Goal: Task Accomplishment & Management: Manage account settings

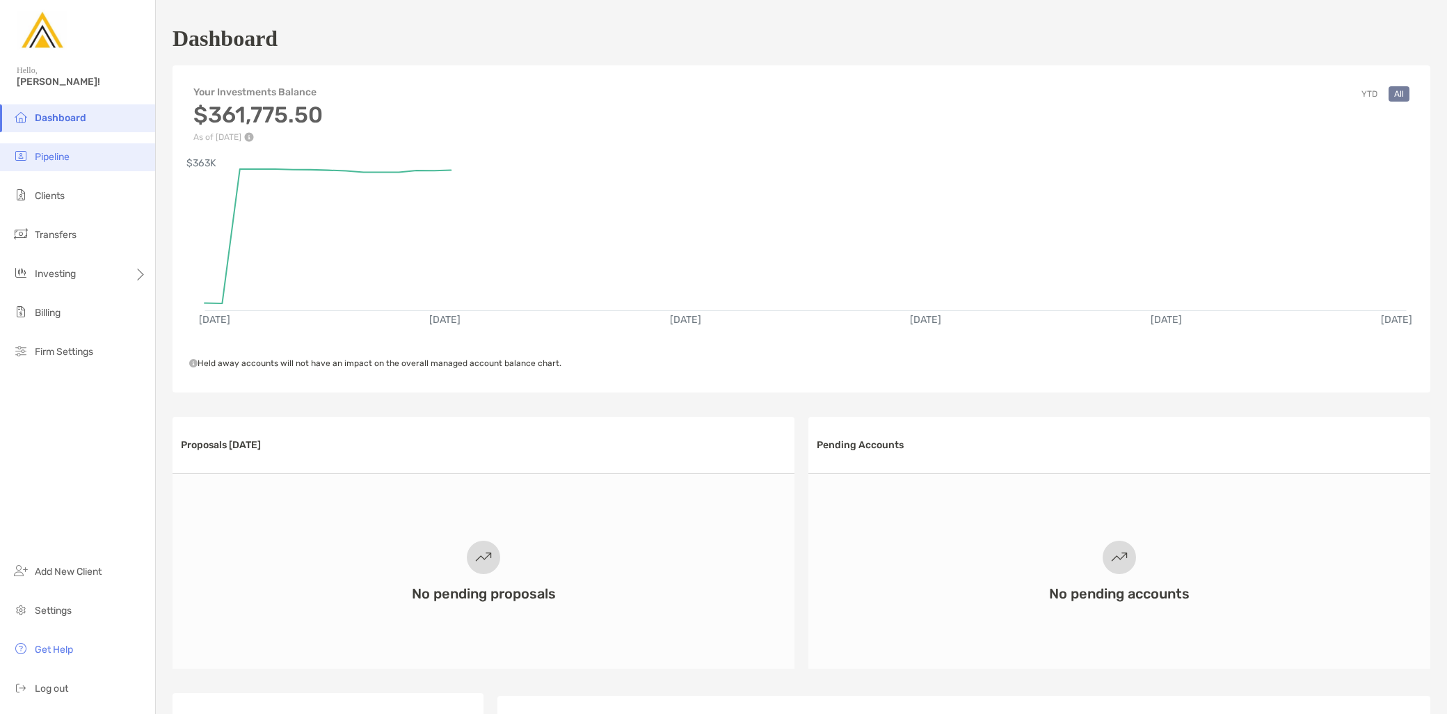
click at [81, 159] on li "Pipeline" at bounding box center [77, 157] width 155 height 28
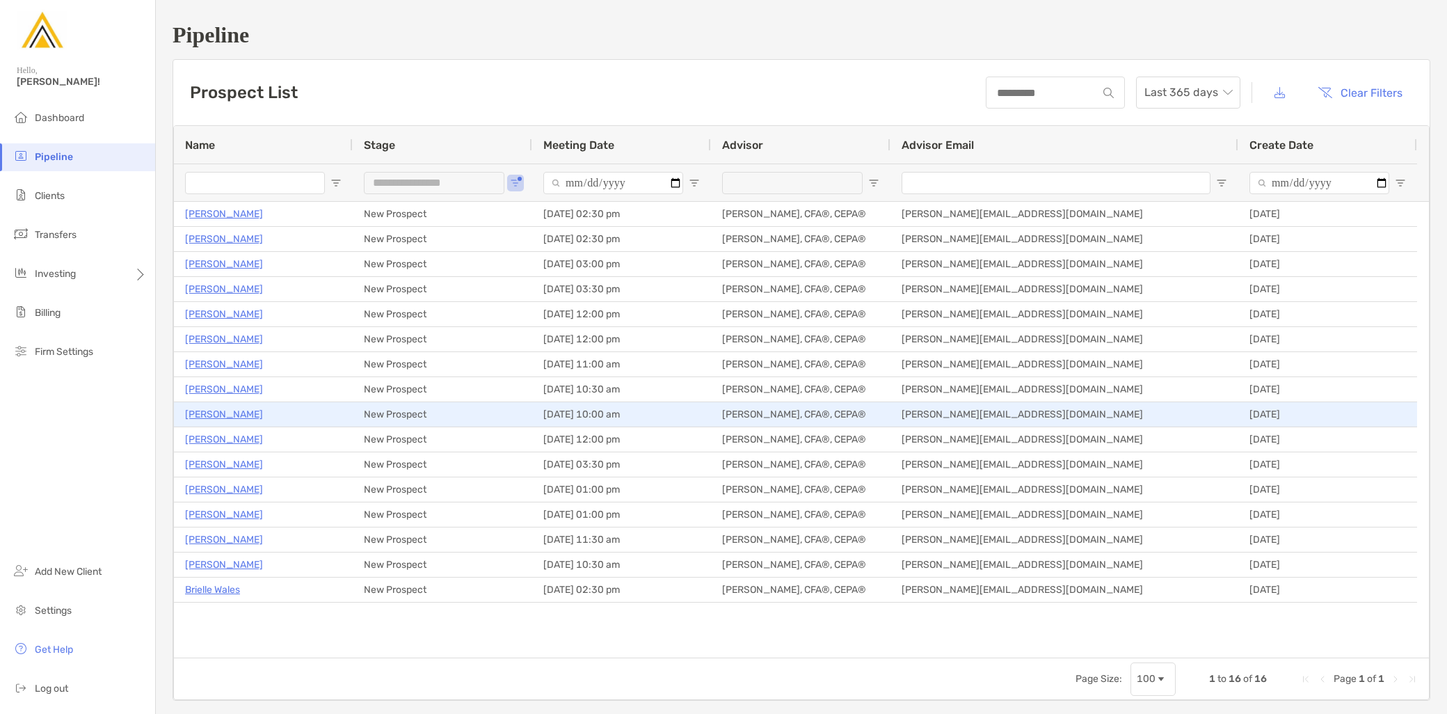
click at [231, 413] on p "[PERSON_NAME]" at bounding box center [224, 413] width 78 height 17
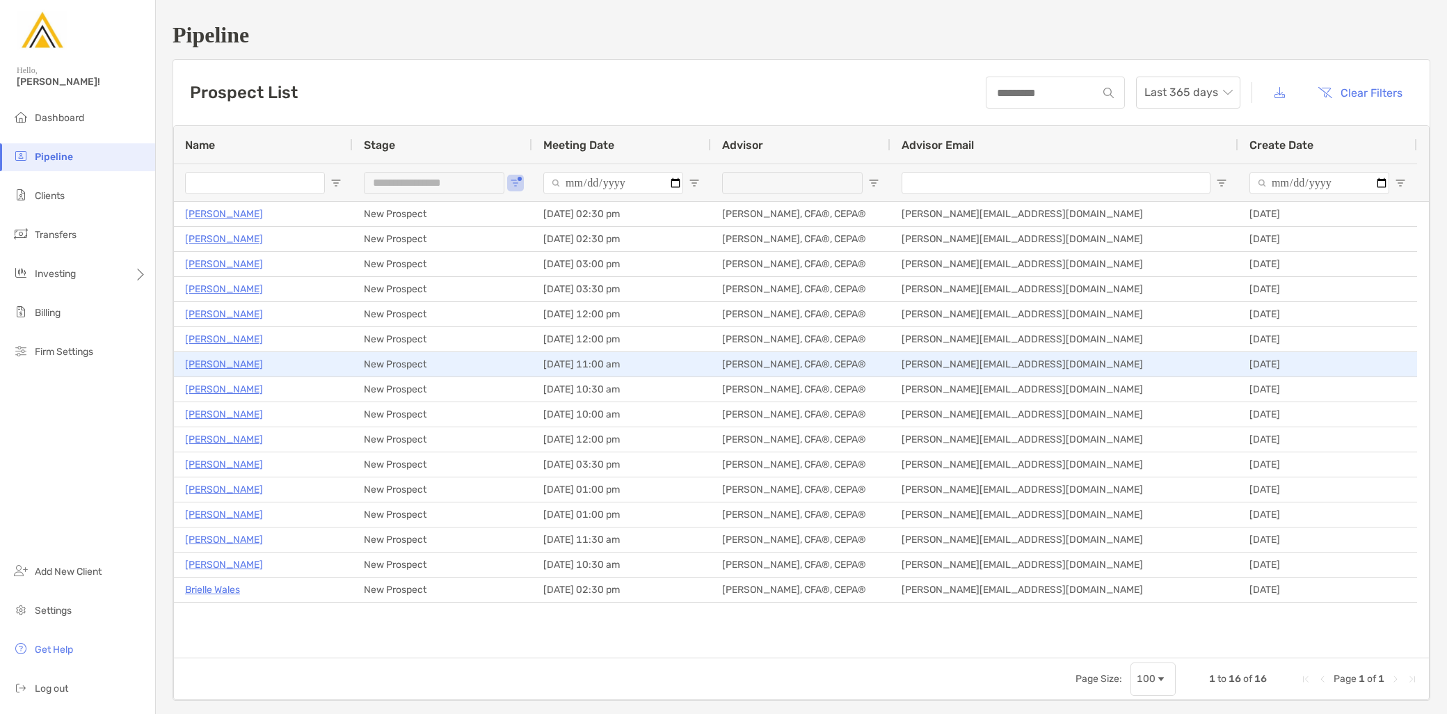
click at [225, 363] on p "Marc Wallack" at bounding box center [224, 363] width 78 height 17
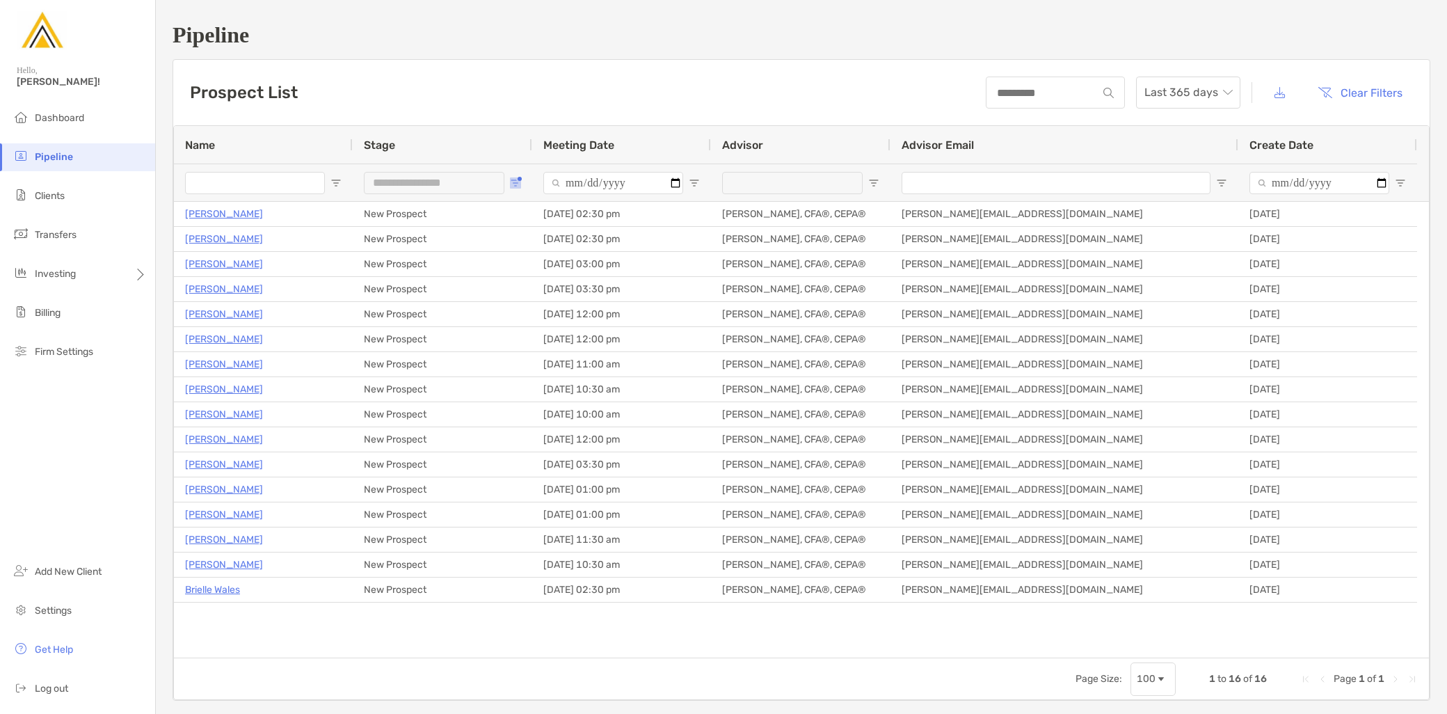
click at [515, 186] on span "Open Filter Menu" at bounding box center [515, 182] width 11 height 11
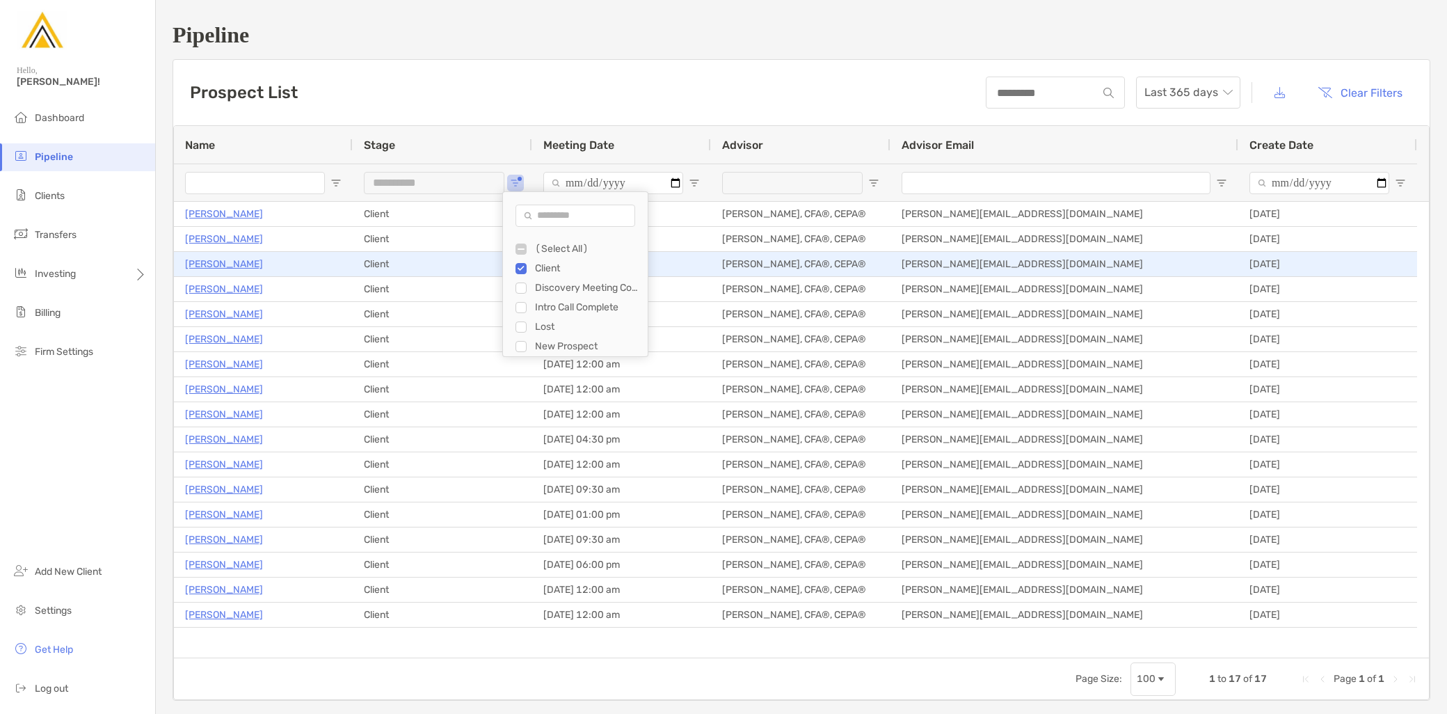
click at [238, 268] on p "Kayyden Kashier" at bounding box center [224, 263] width 78 height 17
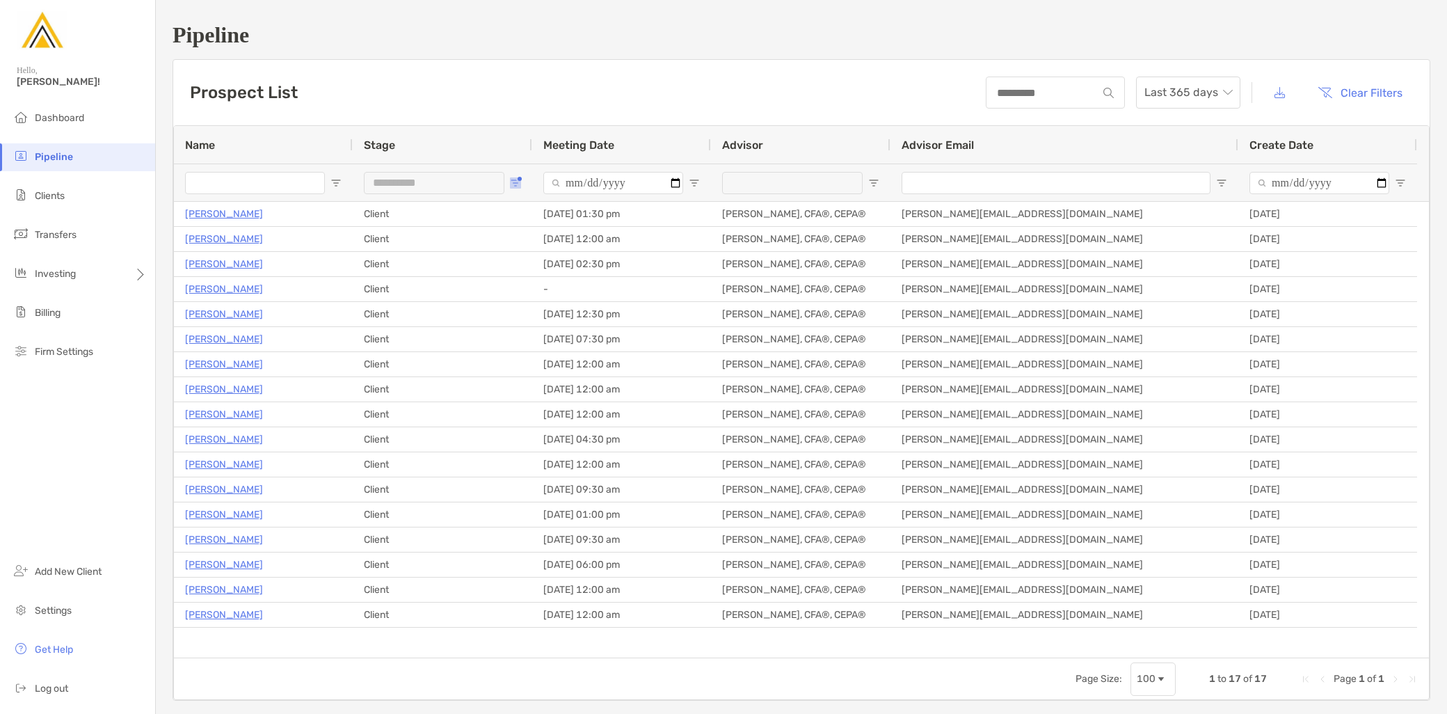
click at [516, 181] on span "Open Filter Menu" at bounding box center [515, 182] width 11 height 11
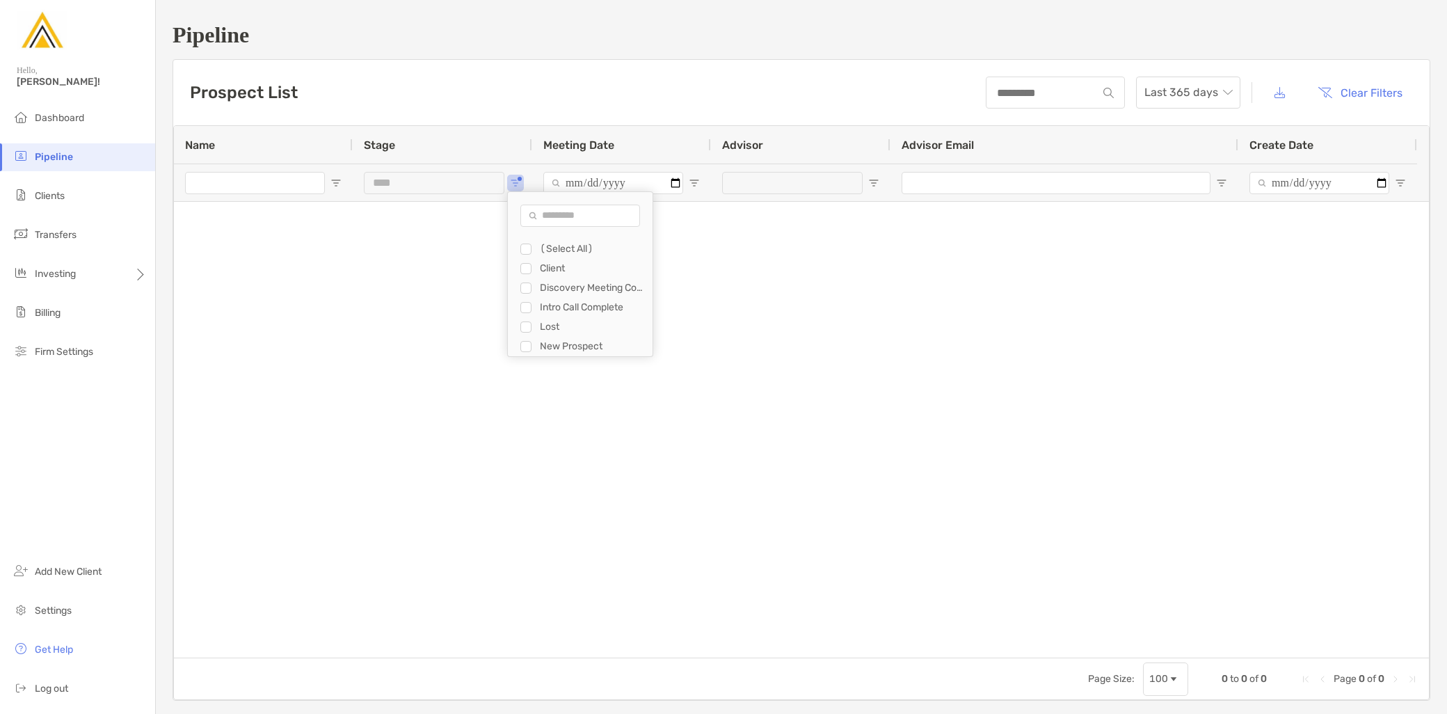
type input "**********"
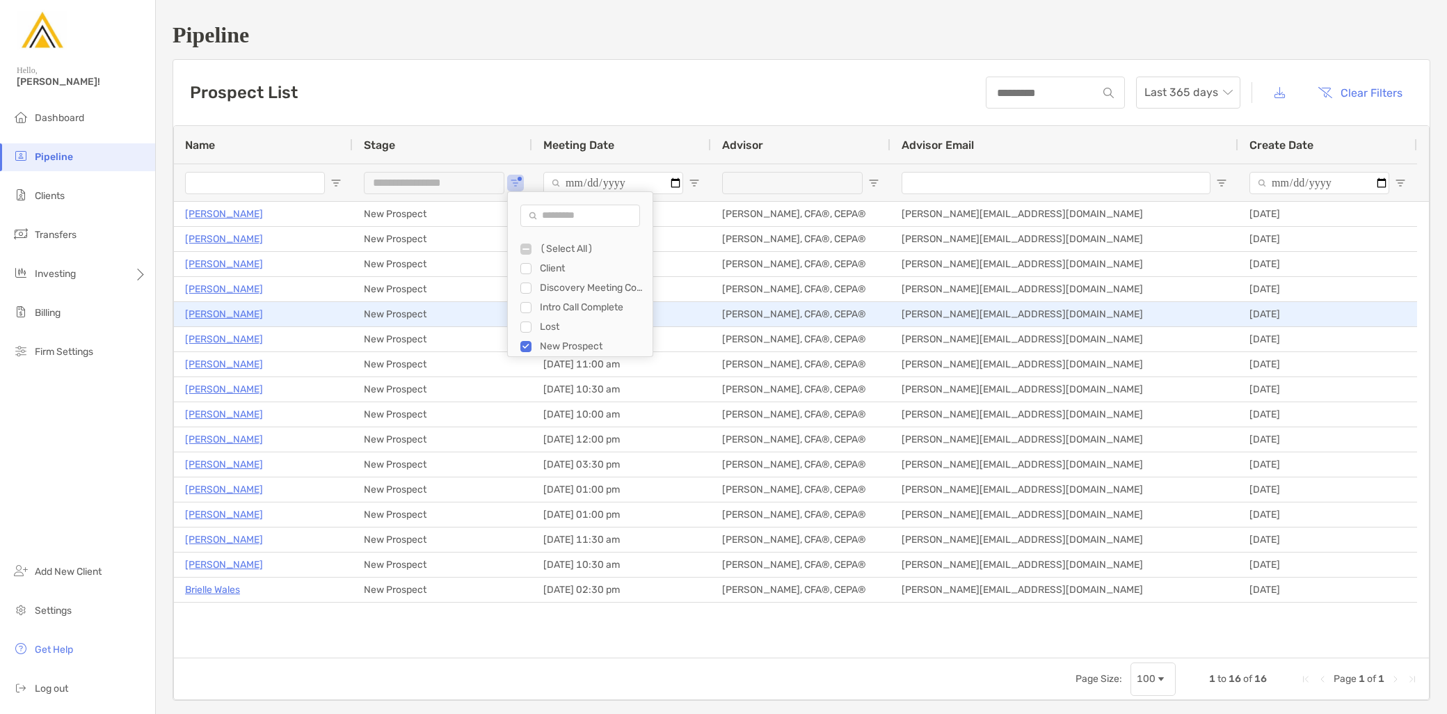
click at [210, 318] on p "Amit Roy" at bounding box center [224, 313] width 78 height 17
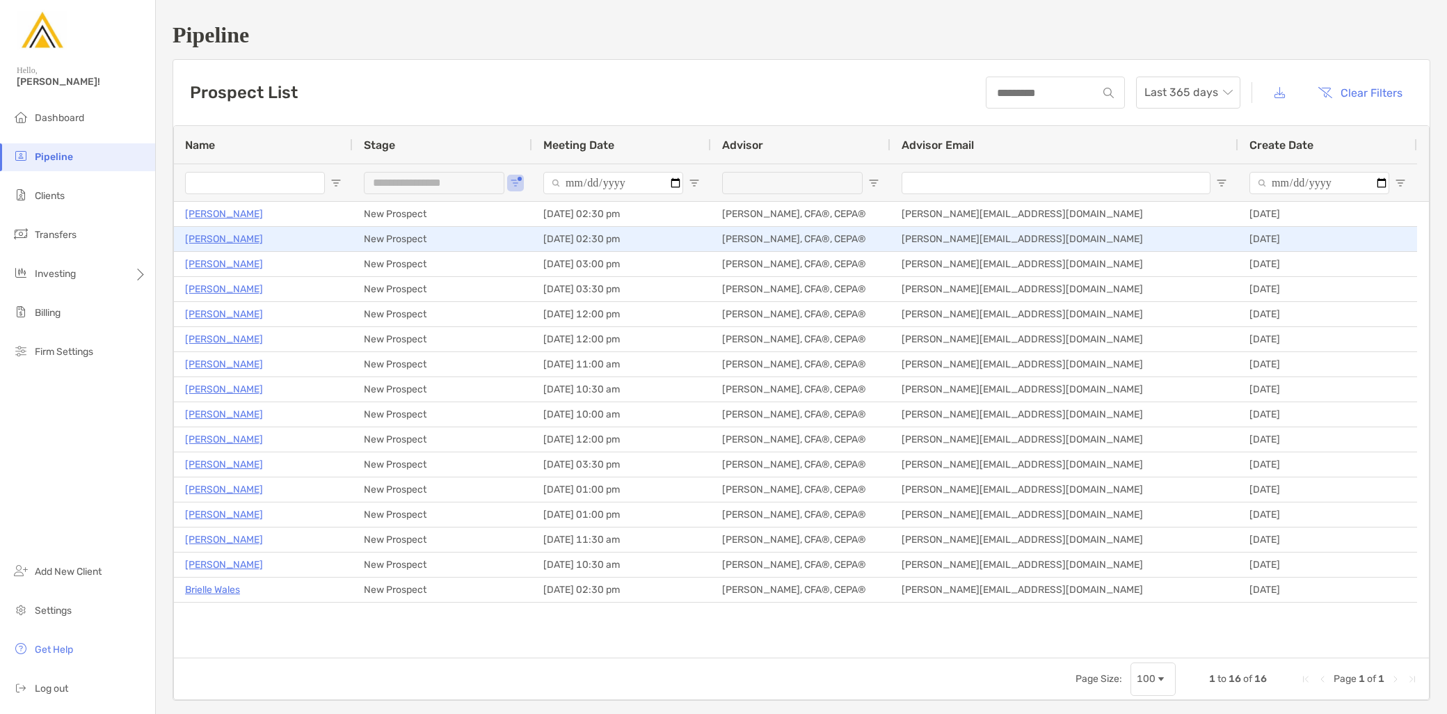
click at [235, 235] on p "Kristina Shiroka" at bounding box center [224, 238] width 78 height 17
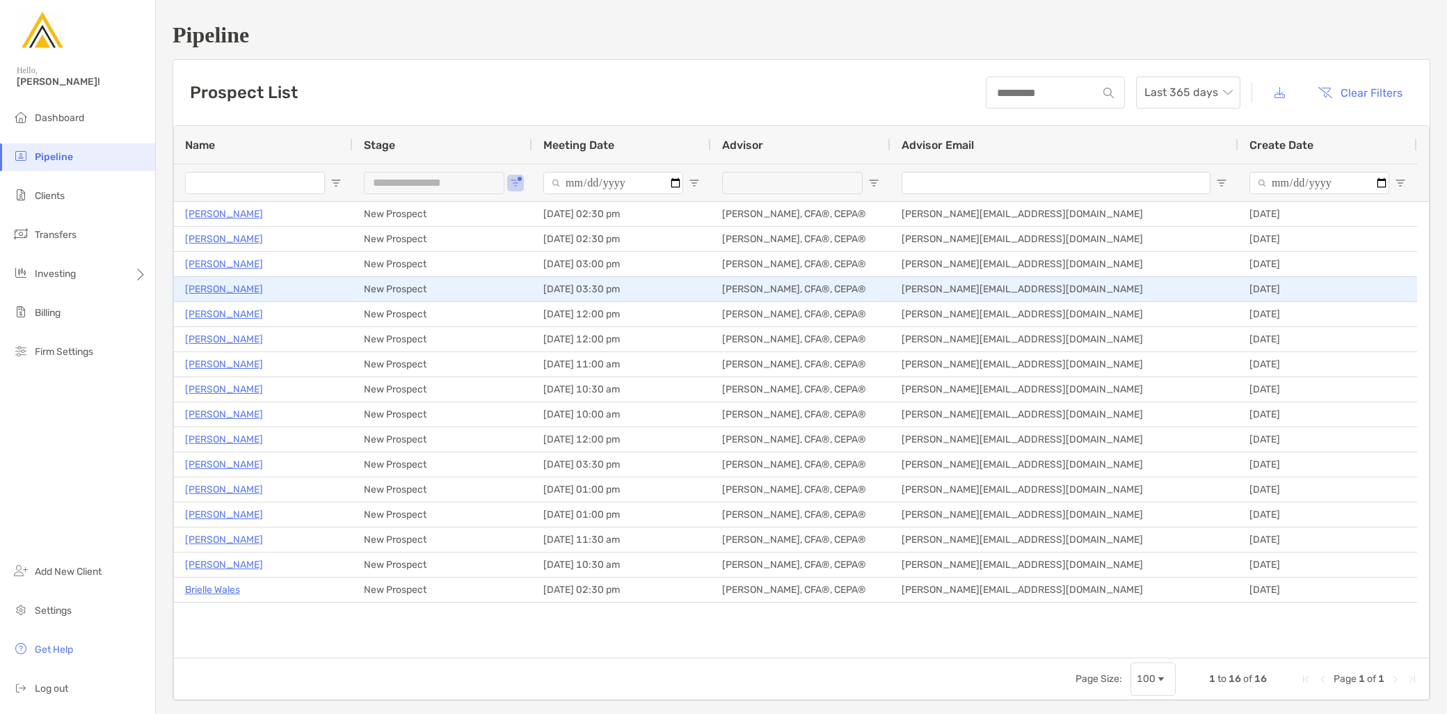
click at [238, 285] on p "Jay Camoney" at bounding box center [224, 288] width 78 height 17
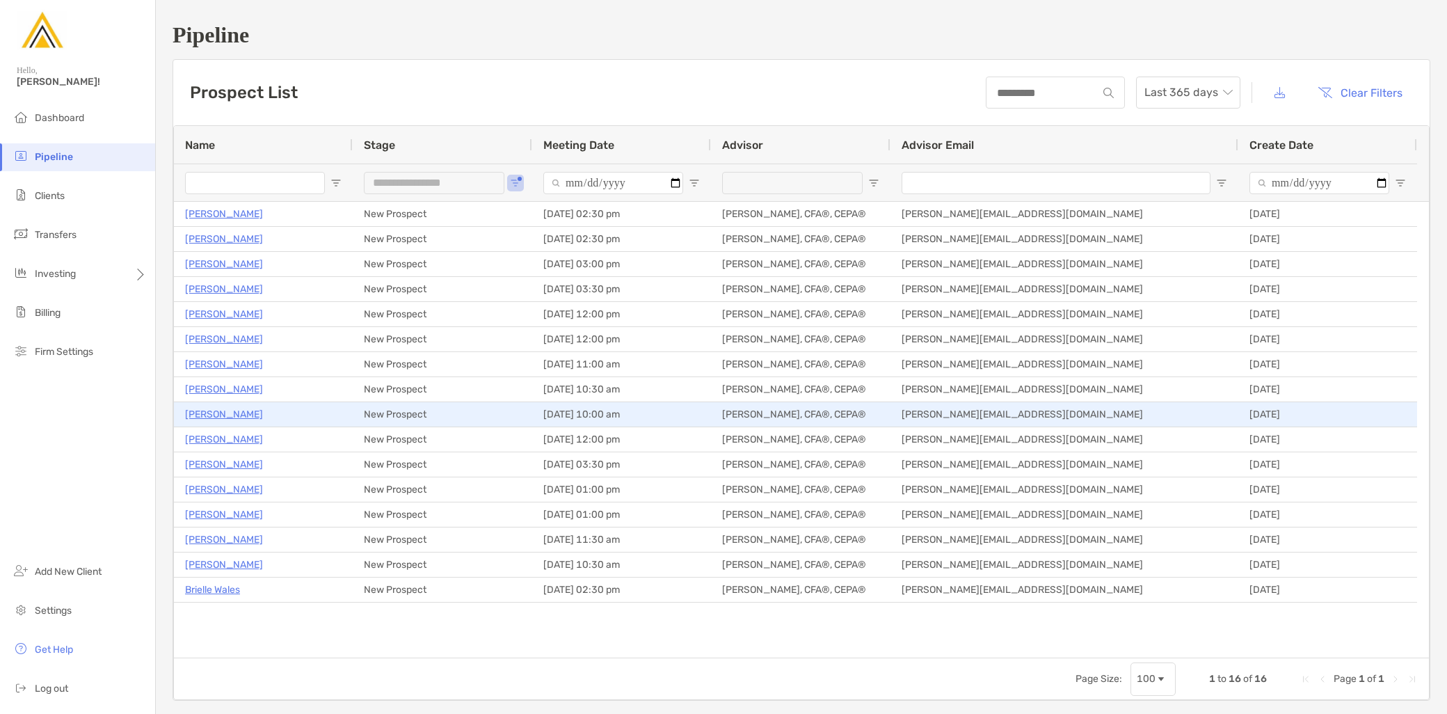
click at [229, 410] on p "[PERSON_NAME]" at bounding box center [224, 413] width 78 height 17
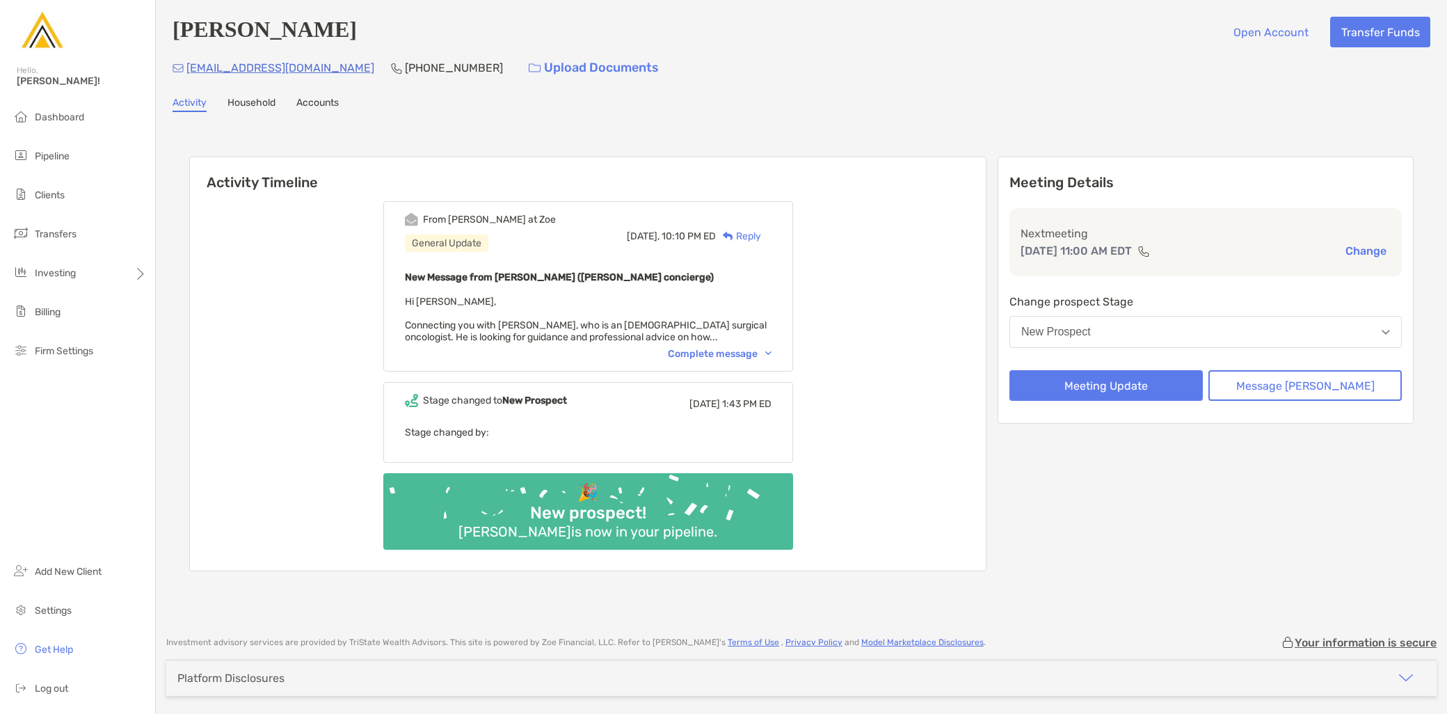
click at [712, 351] on div "Complete message" at bounding box center [720, 354] width 104 height 12
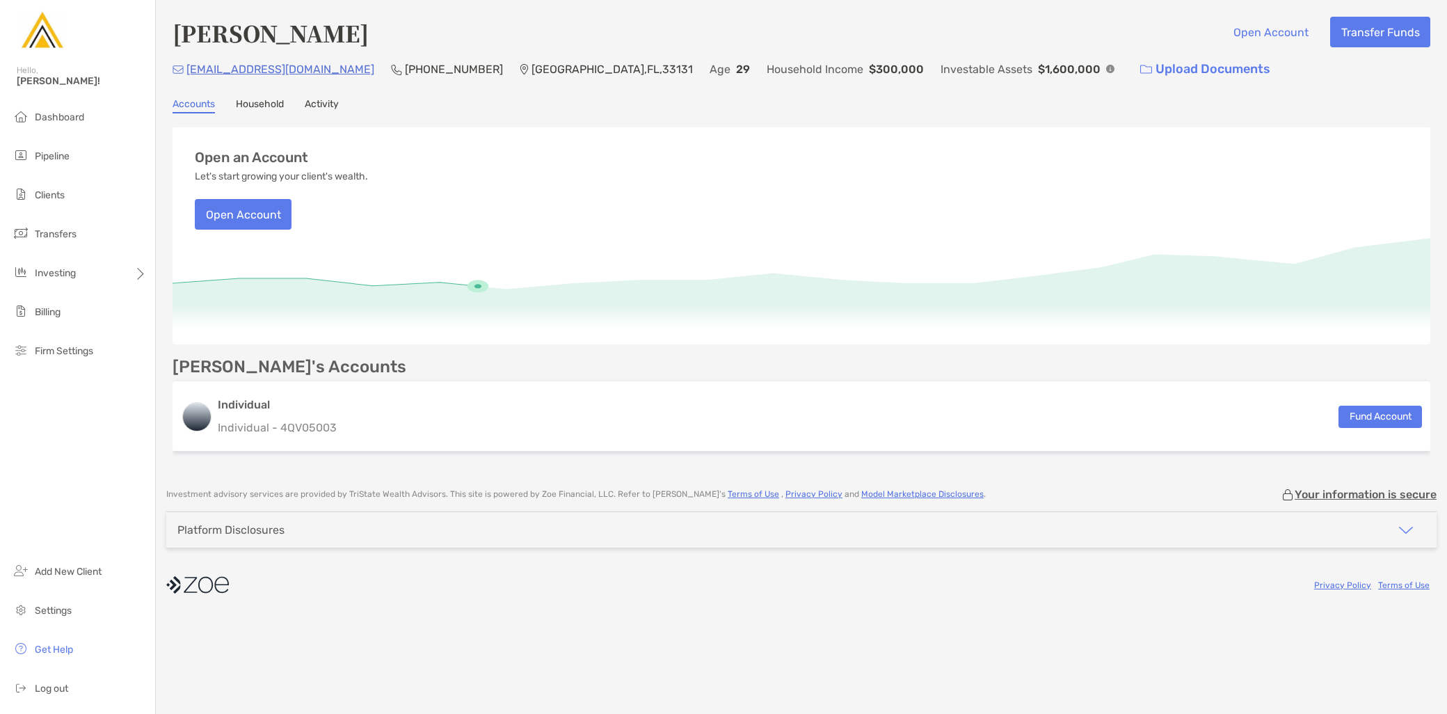
click at [331, 105] on link "Activity" at bounding box center [322, 105] width 34 height 15
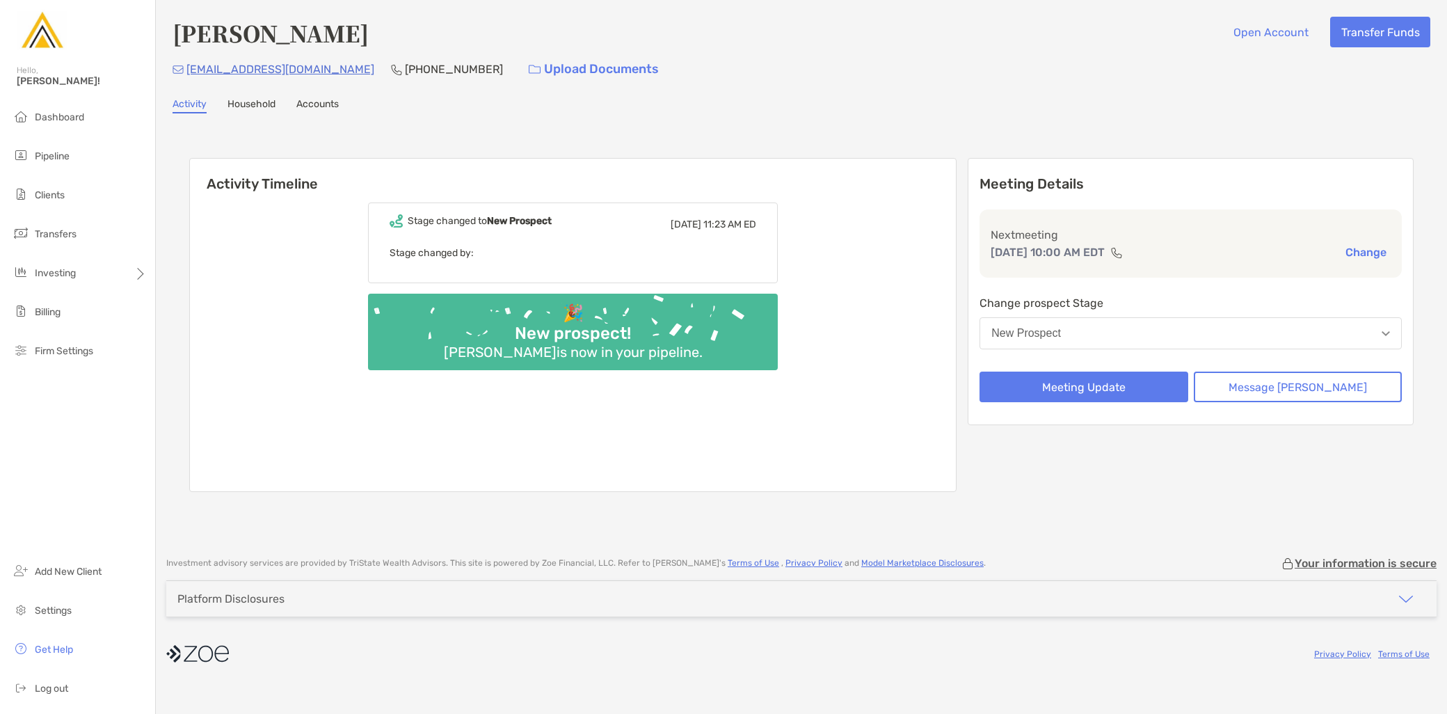
click at [663, 355] on div "Kevin Winnie is now in your pipeline." at bounding box center [573, 352] width 270 height 17
click at [1150, 332] on button "New Prospect" at bounding box center [1190, 333] width 422 height 32
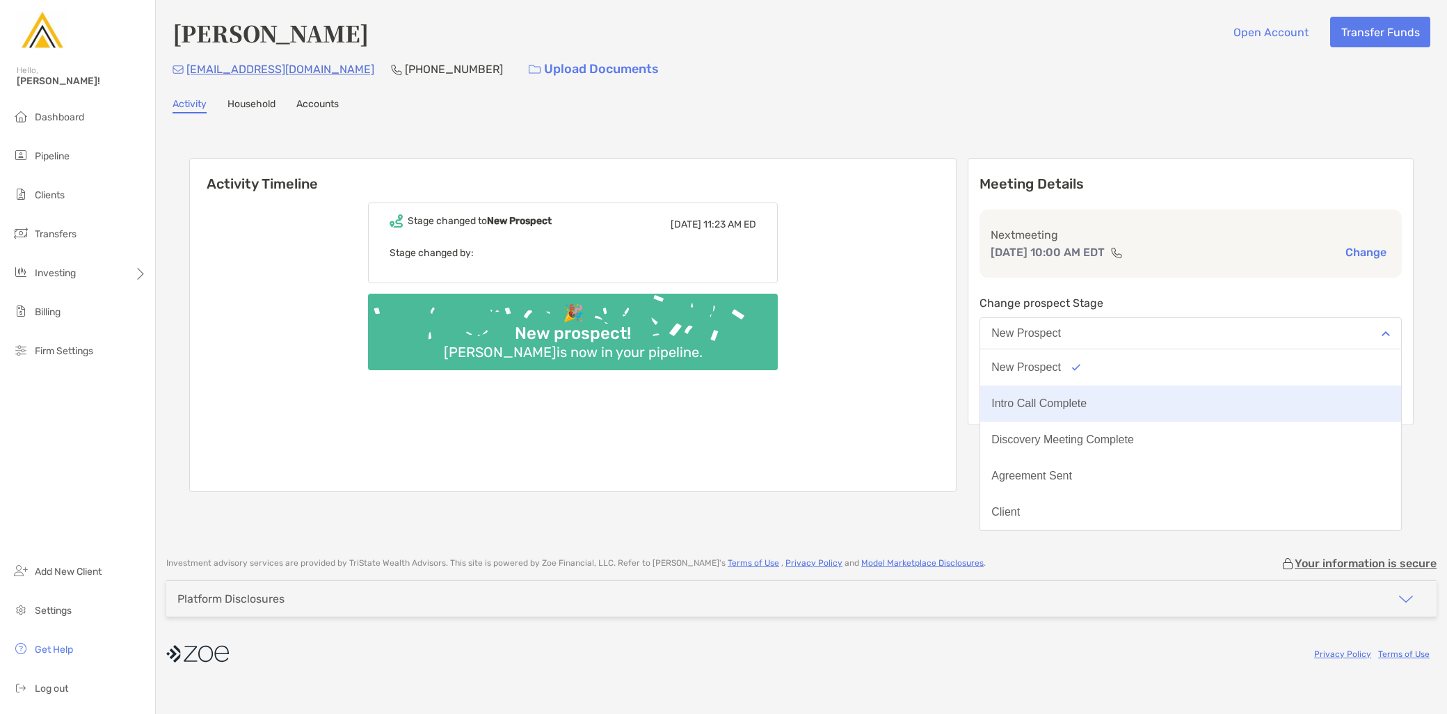
click at [1086, 400] on div "Intro Call Complete" at bounding box center [1038, 403] width 95 height 13
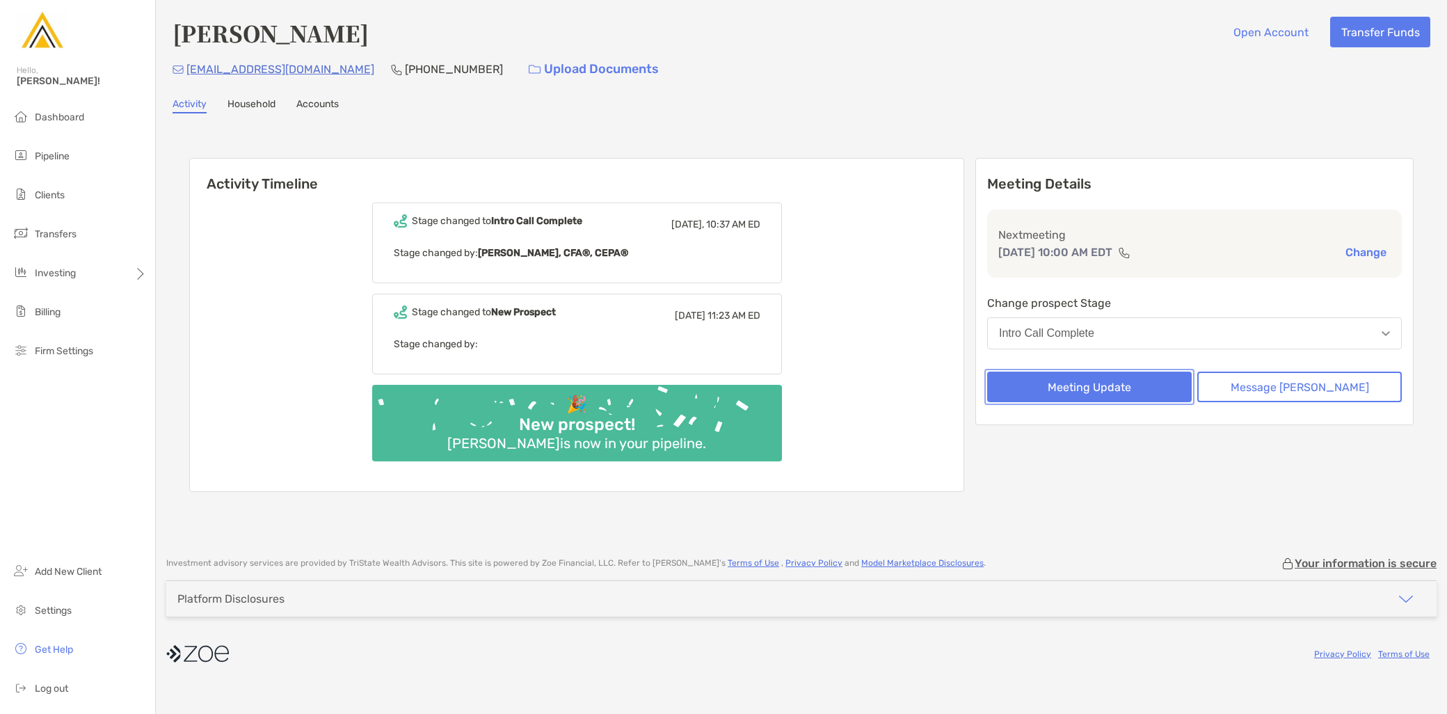
click at [1128, 385] on button "Meeting Update" at bounding box center [1089, 386] width 204 height 31
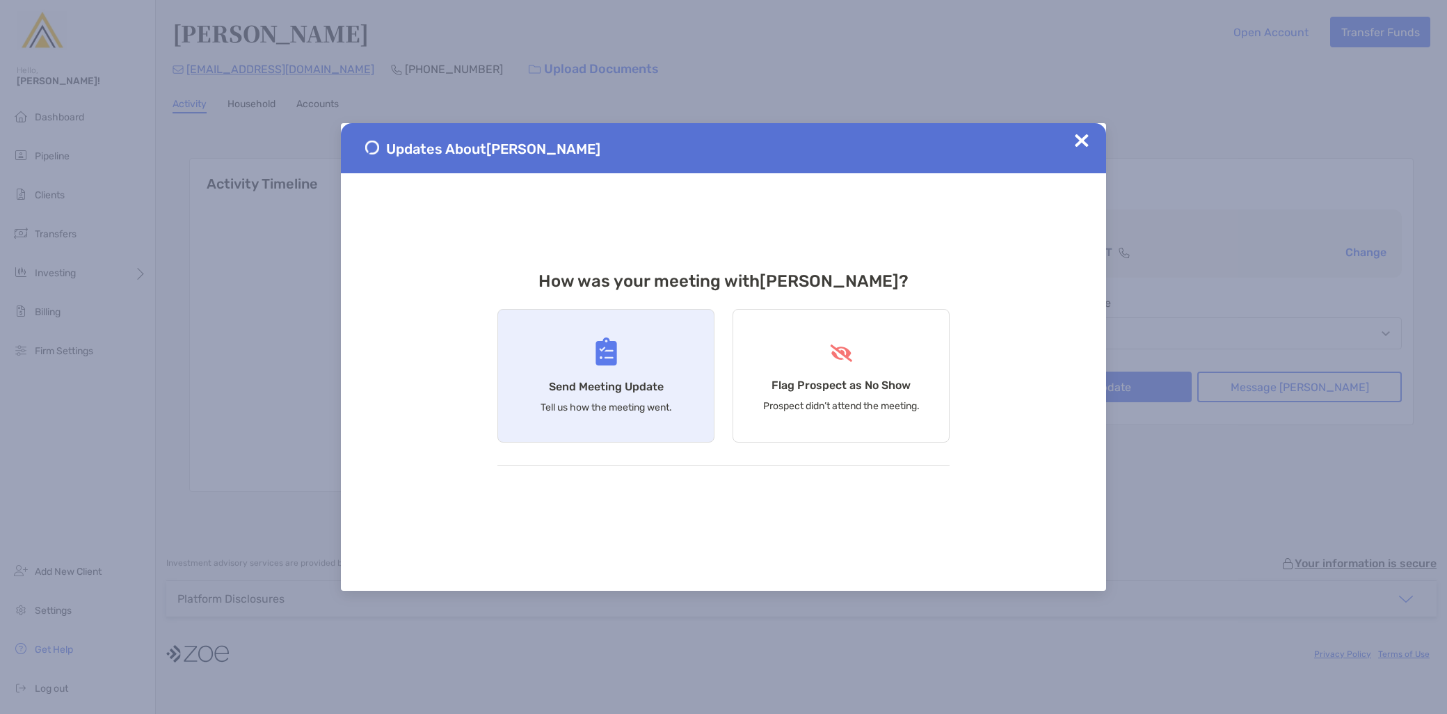
click at [582, 418] on div "Send Meeting Update Tell us how the meeting went." at bounding box center [605, 376] width 217 height 134
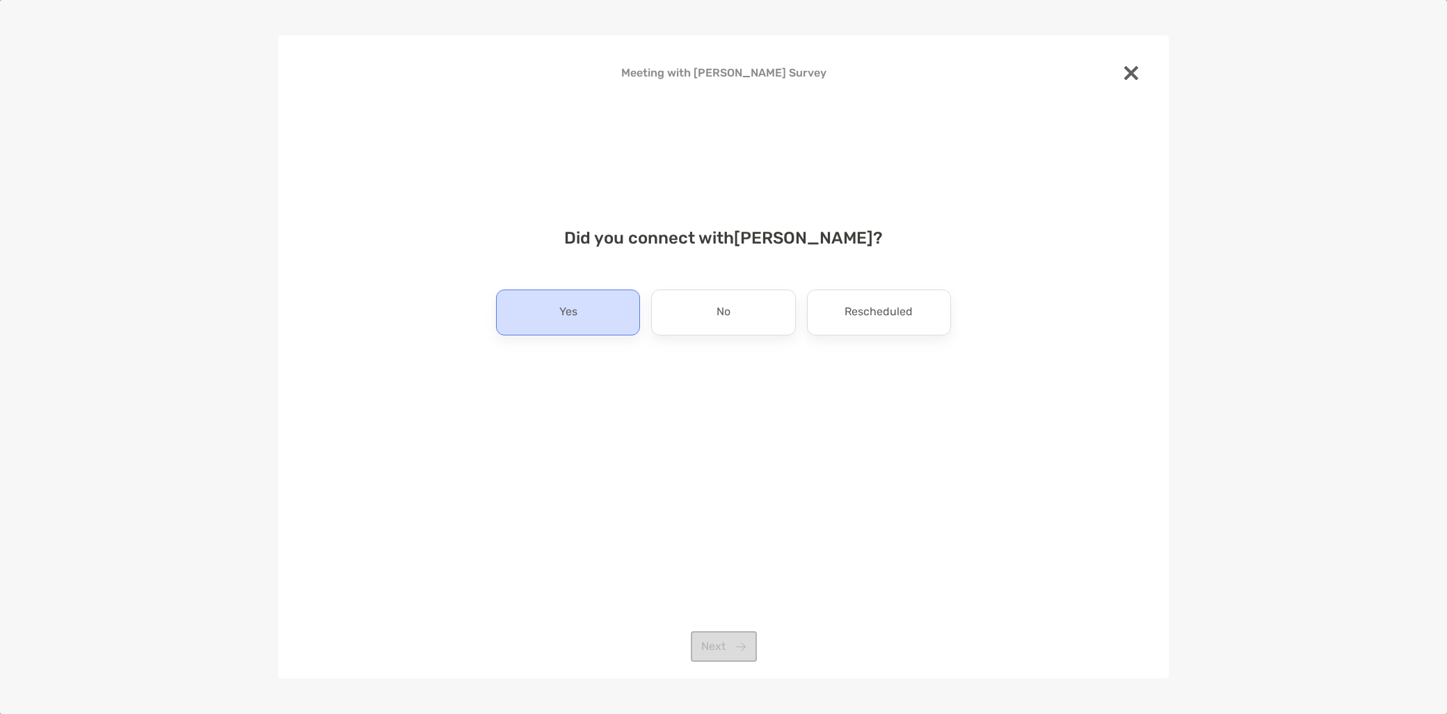
click at [579, 332] on div "Yes" at bounding box center [568, 312] width 144 height 46
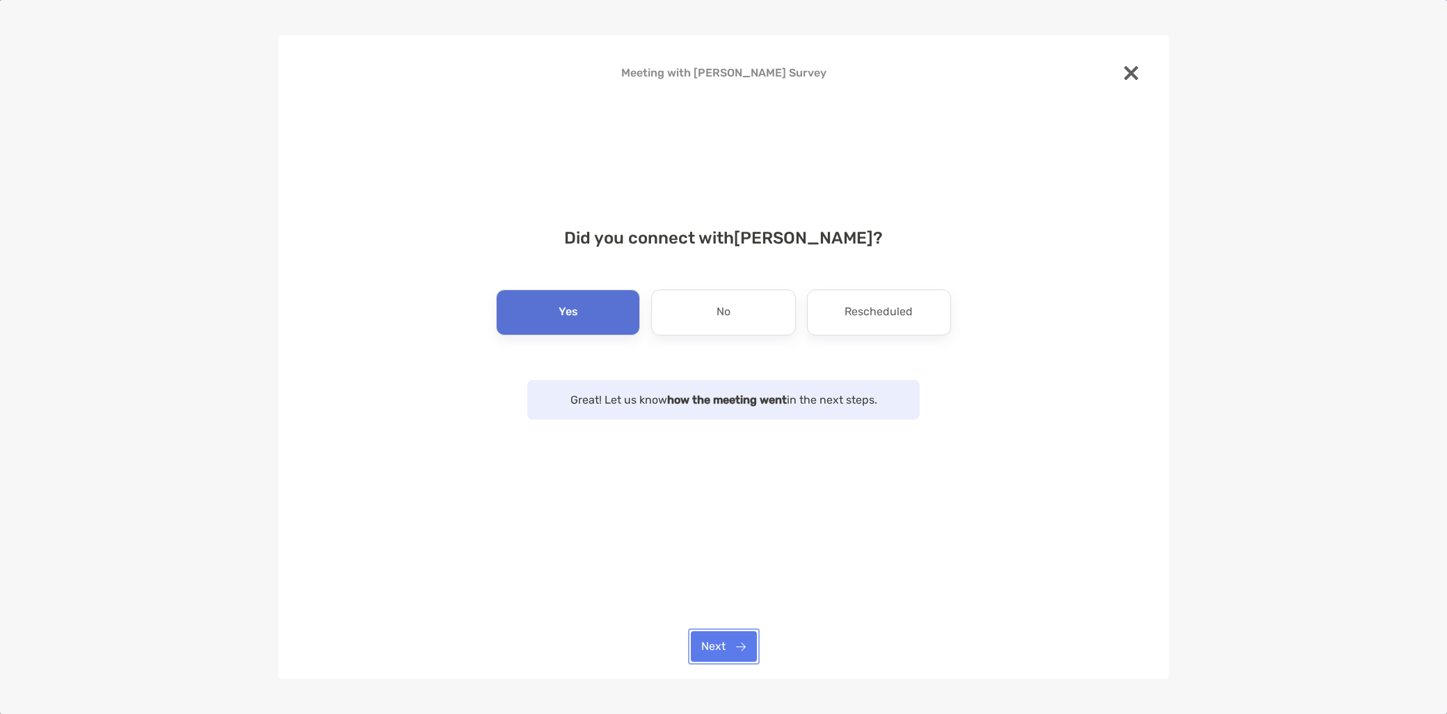
click at [740, 650] on button "Next" at bounding box center [724, 646] width 66 height 31
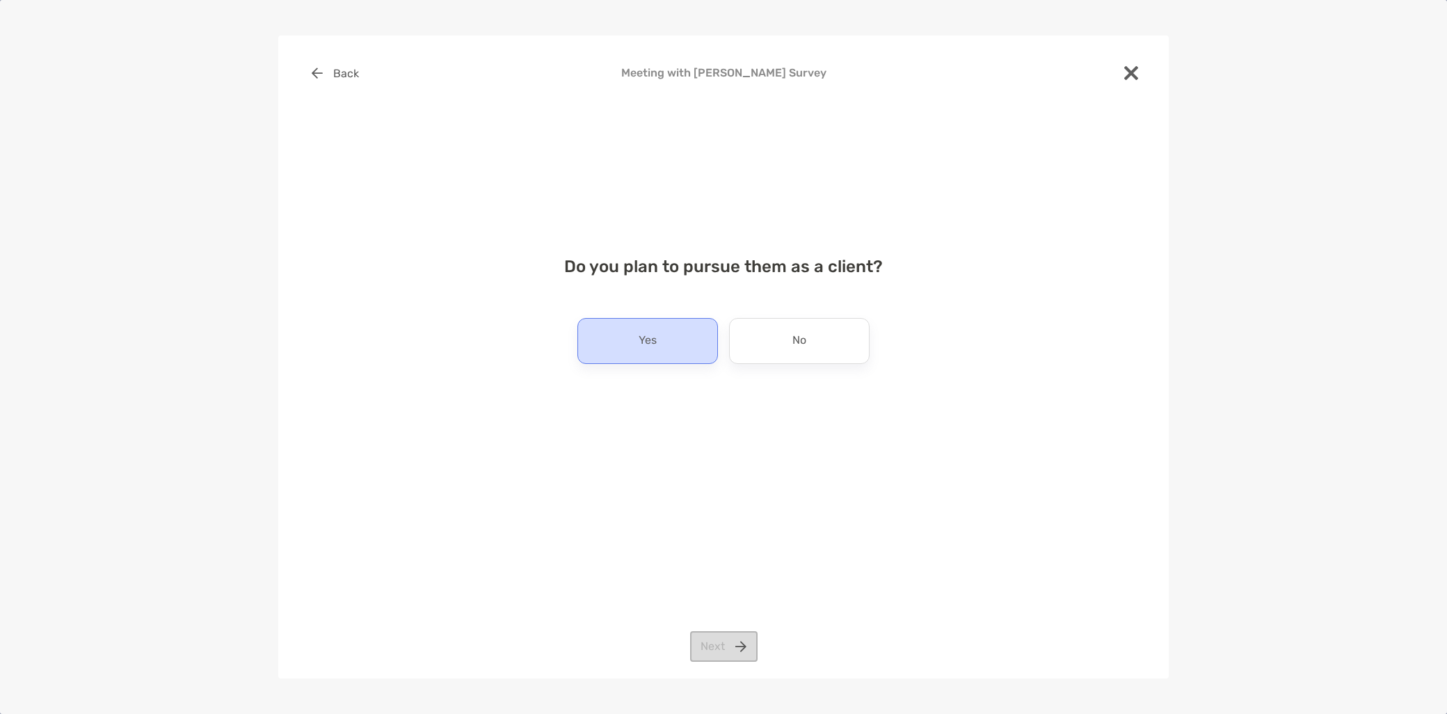
click at [657, 359] on div "Yes" at bounding box center [647, 341] width 140 height 46
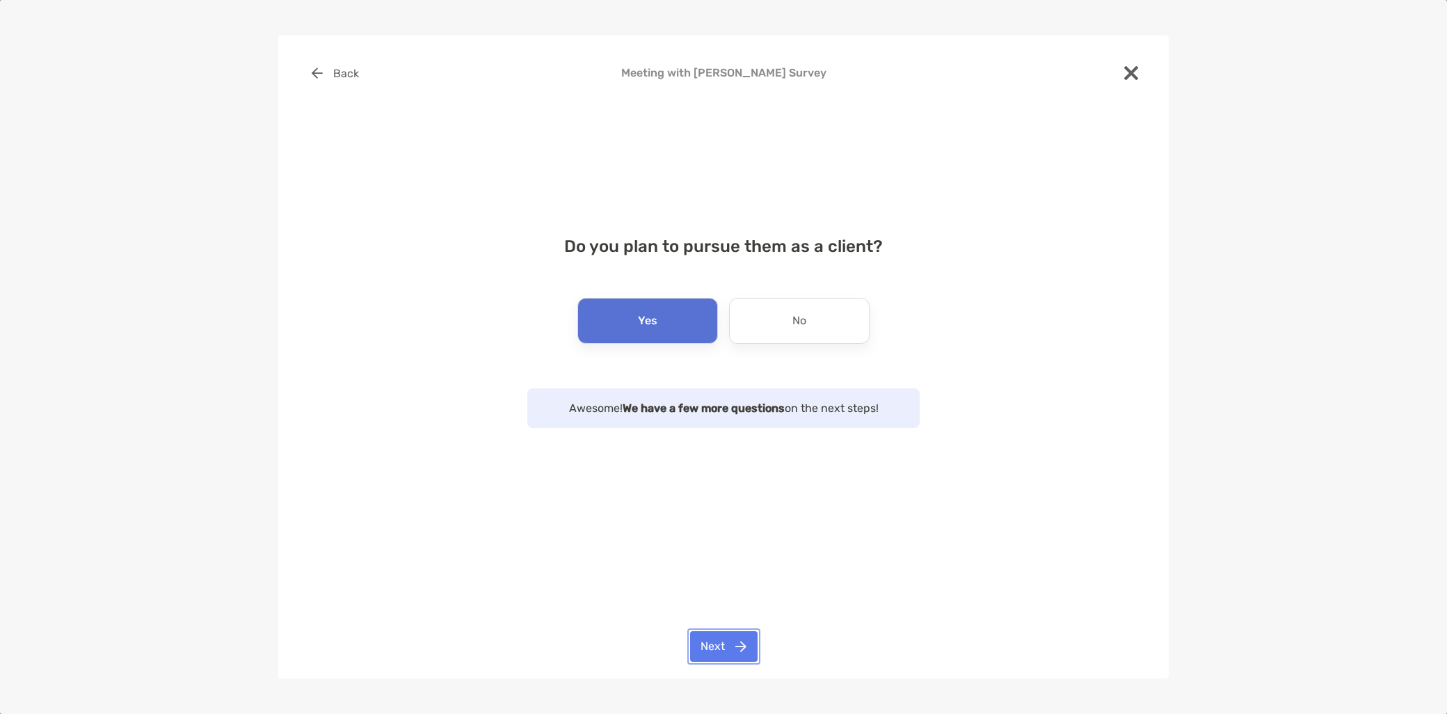
click at [720, 643] on button "Next" at bounding box center [723, 646] width 67 height 31
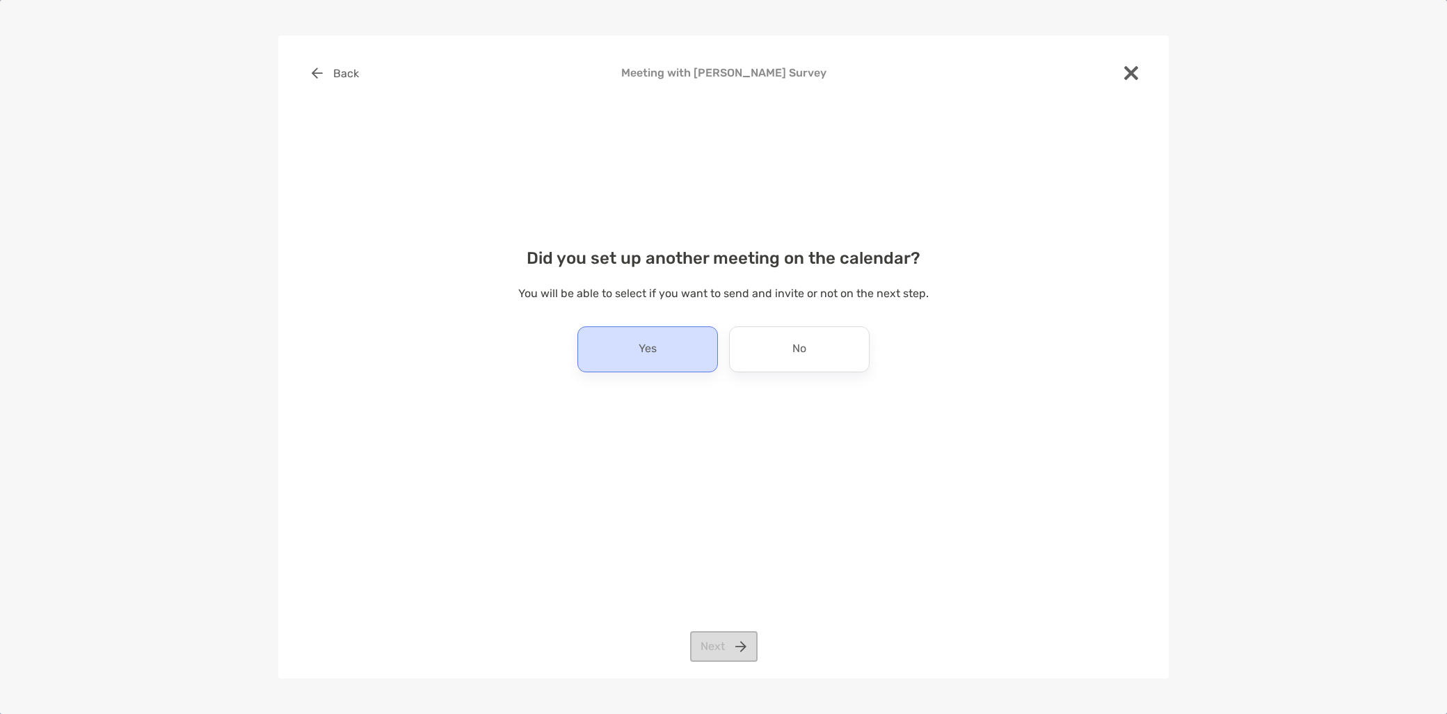
click at [642, 349] on p "Yes" at bounding box center [647, 349] width 18 height 22
click at [720, 650] on button "Next" at bounding box center [723, 646] width 67 height 31
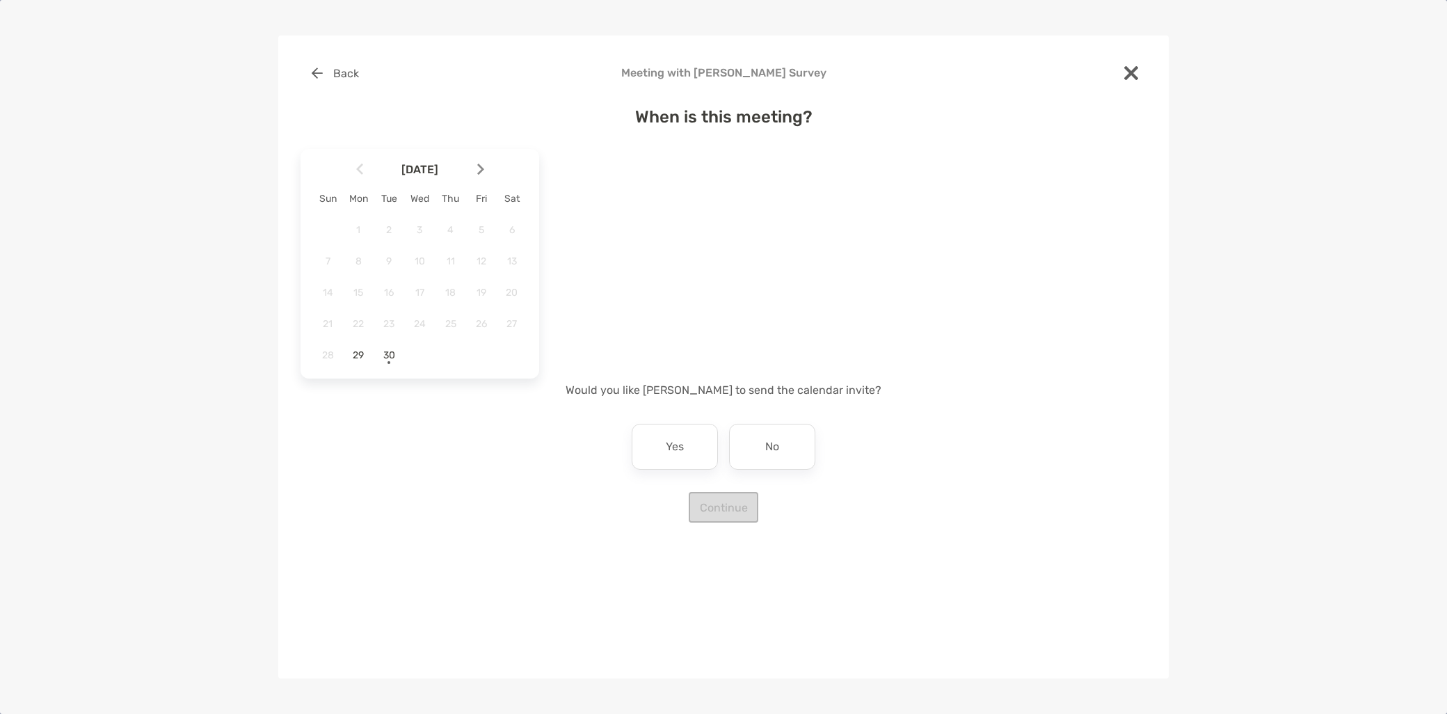
click at [478, 167] on img at bounding box center [480, 169] width 7 height 12
click at [356, 252] on div "6" at bounding box center [358, 261] width 24 height 24
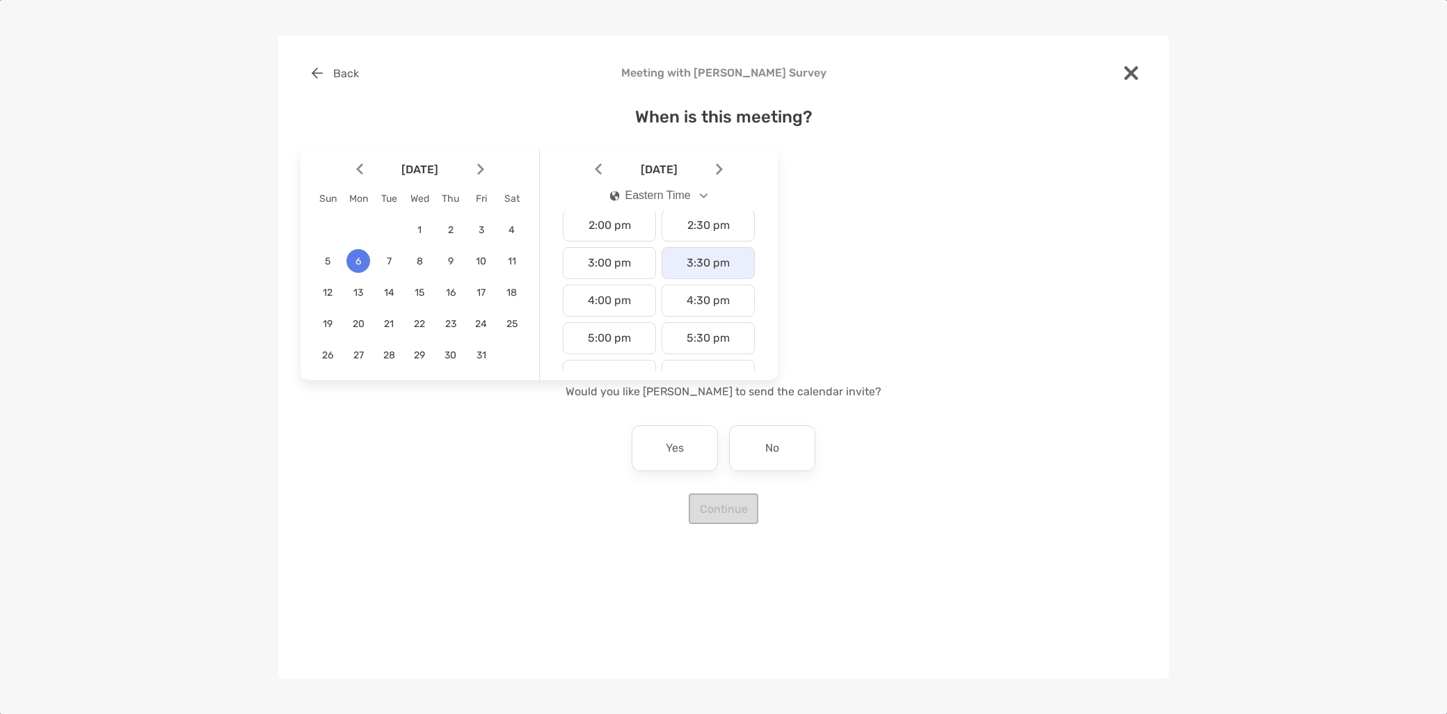
scroll to position [540, 0]
click at [707, 302] on div "4:30 pm" at bounding box center [707, 287] width 93 height 32
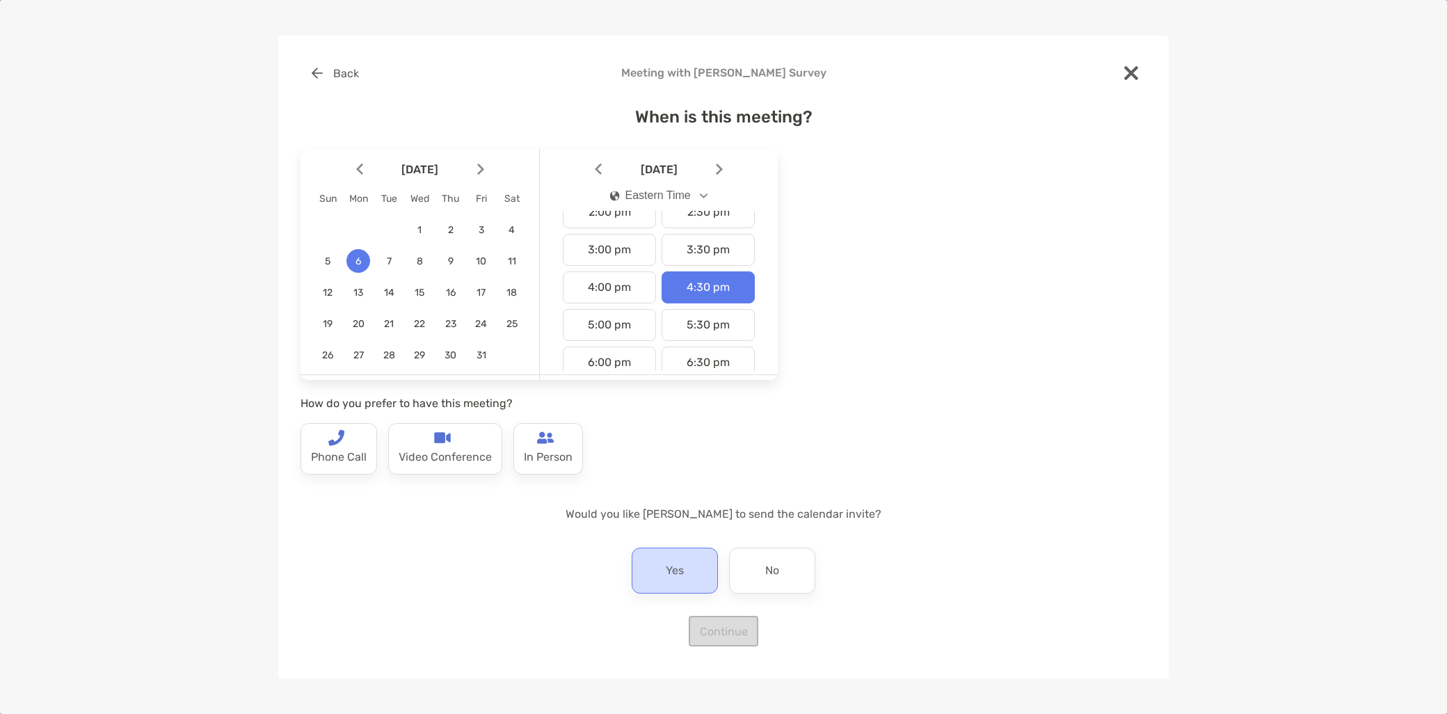
click at [656, 572] on div "Yes" at bounding box center [674, 570] width 86 height 46
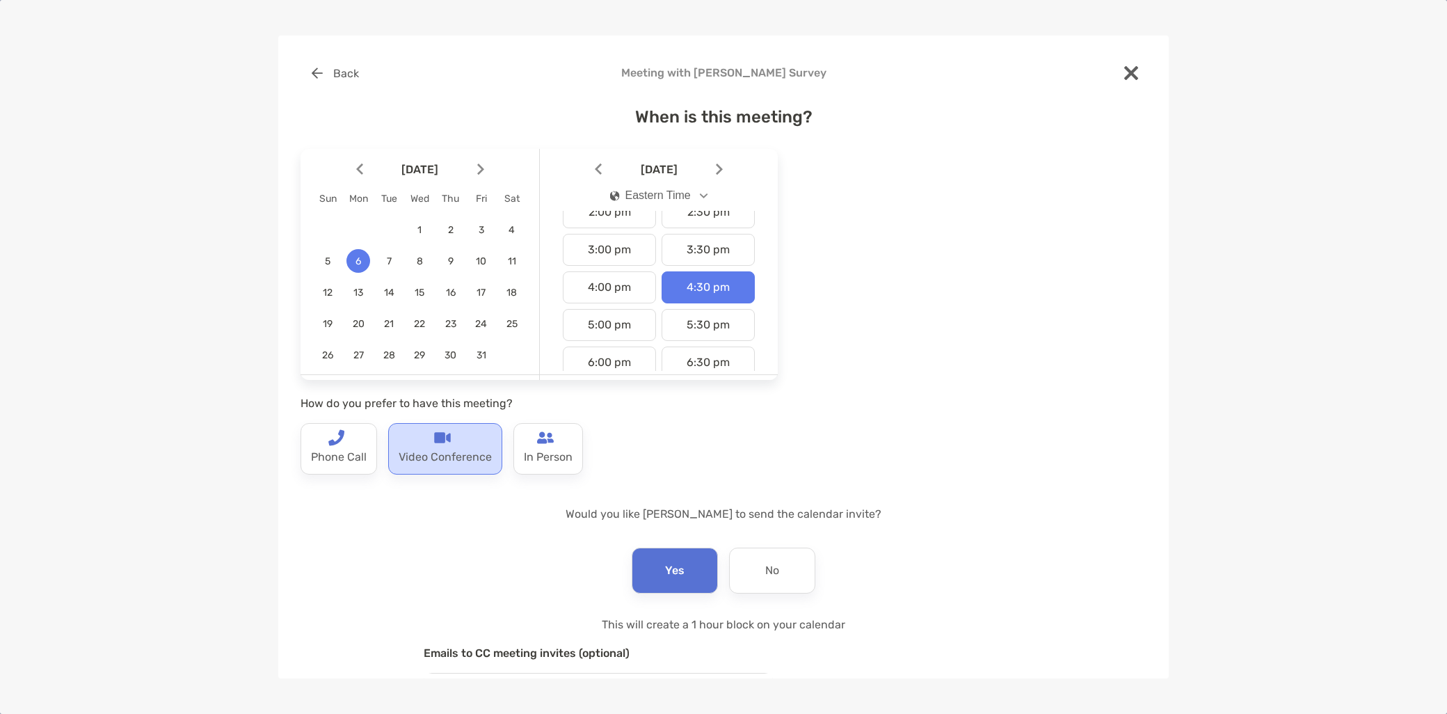
click at [463, 464] on p "Video Conference" at bounding box center [444, 457] width 93 height 22
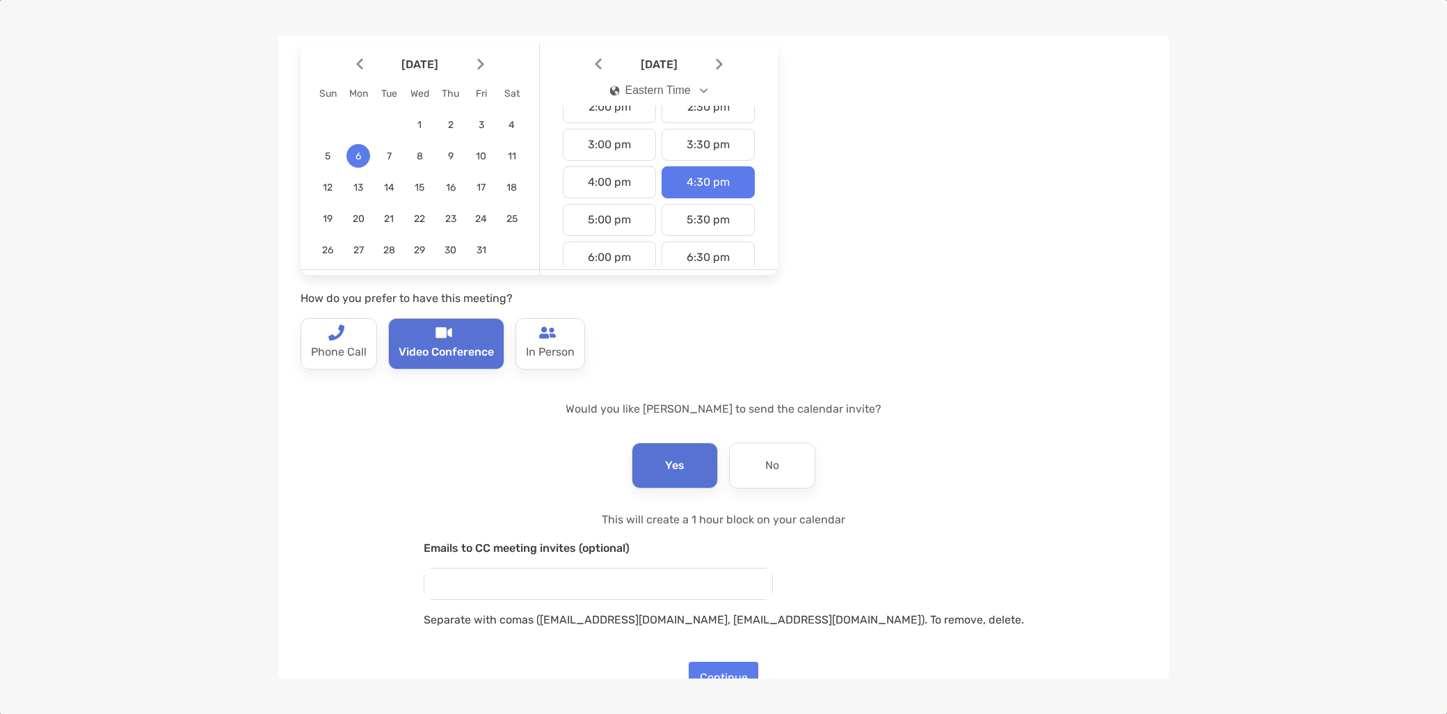
scroll to position [140, 0]
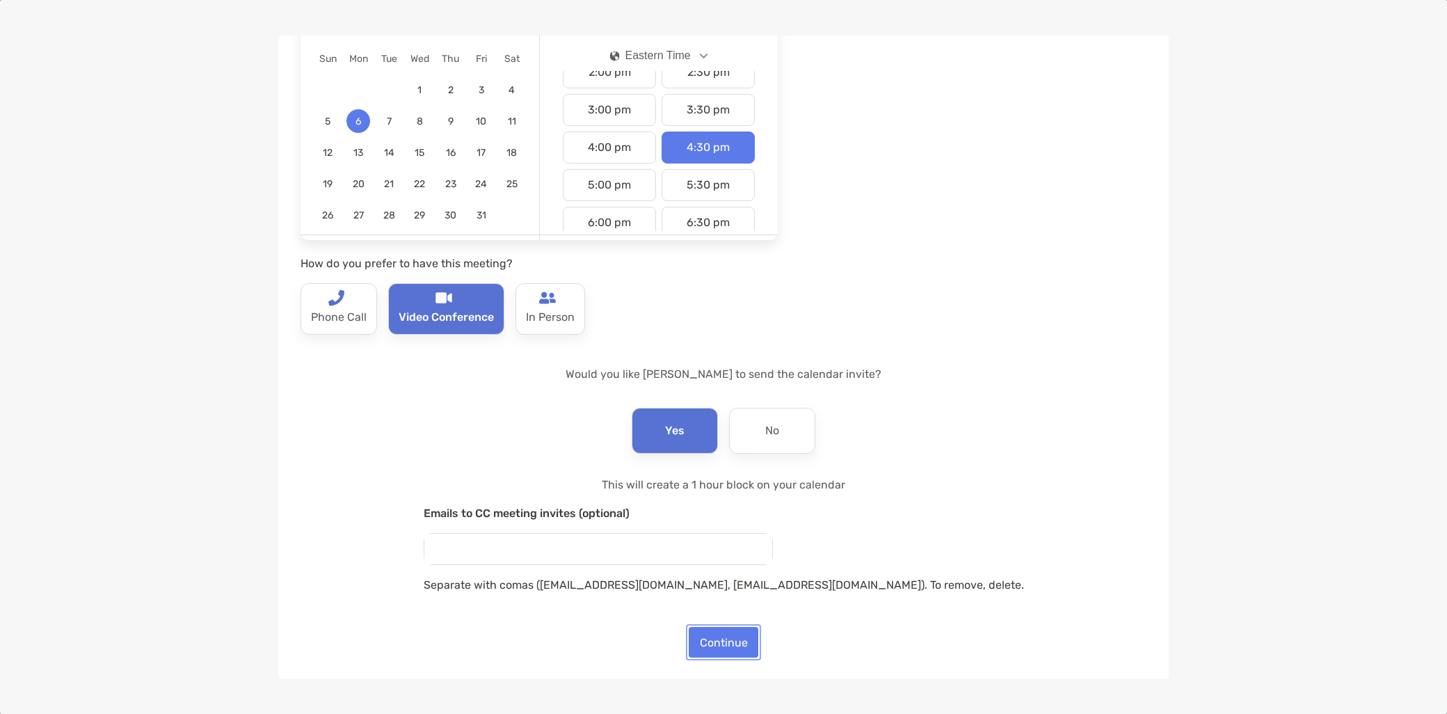
click at [730, 638] on button "Continue" at bounding box center [723, 642] width 70 height 31
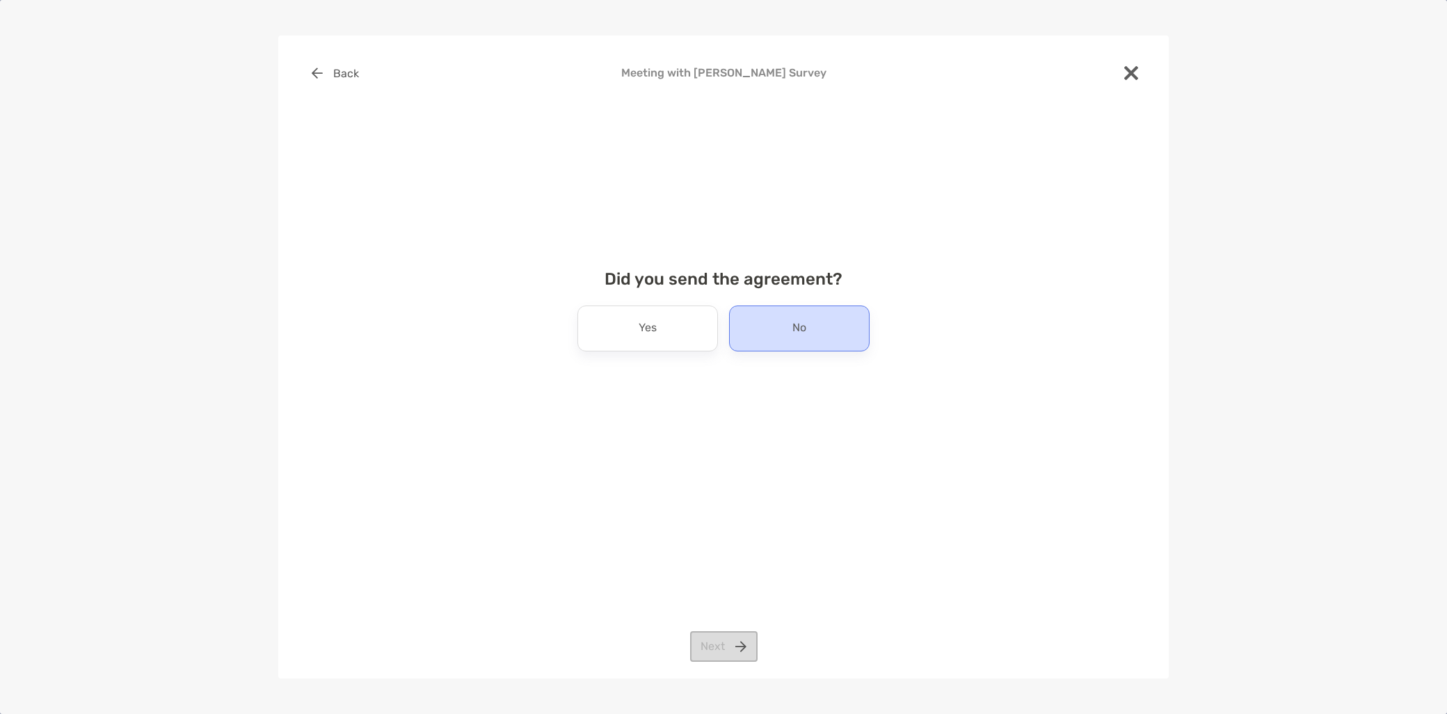
click at [761, 325] on div "No" at bounding box center [799, 328] width 140 height 46
click at [733, 647] on button "Next" at bounding box center [723, 646] width 67 height 31
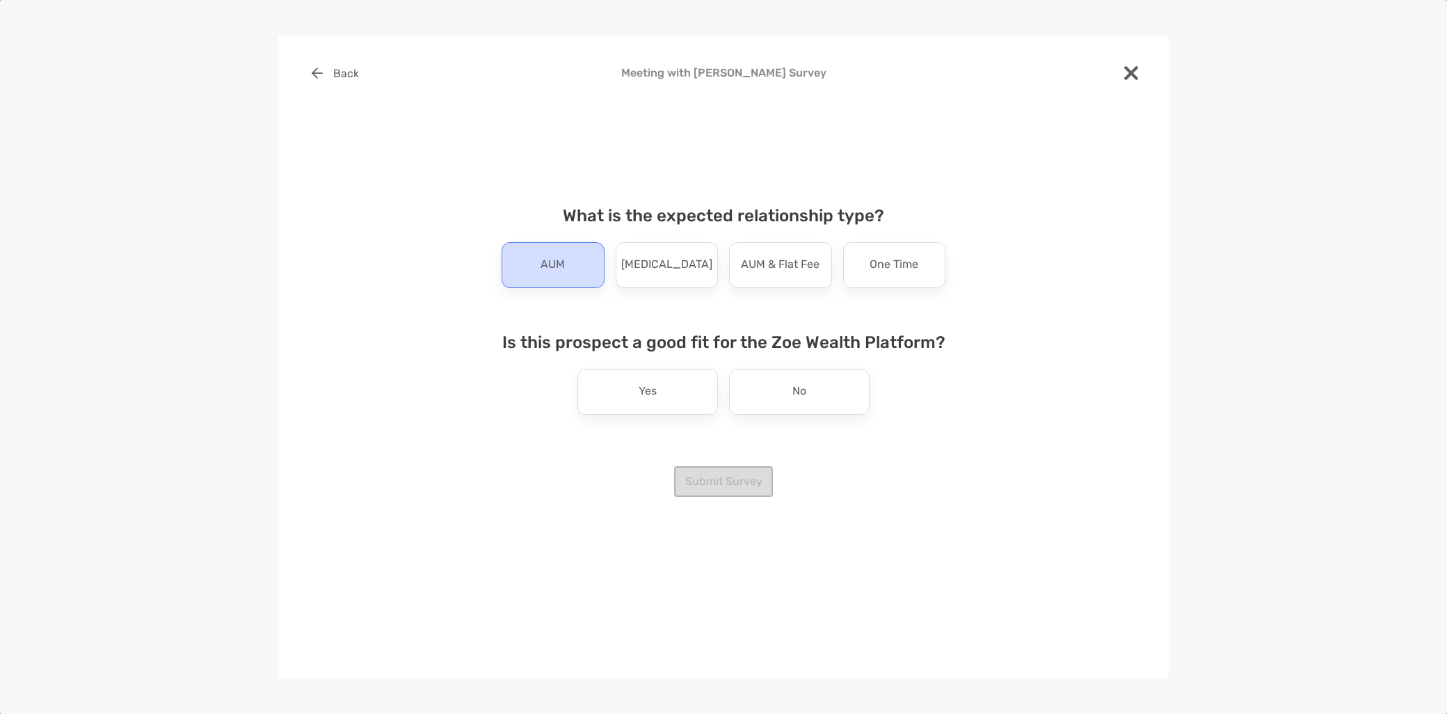
click at [545, 256] on p "AUM" at bounding box center [552, 265] width 24 height 22
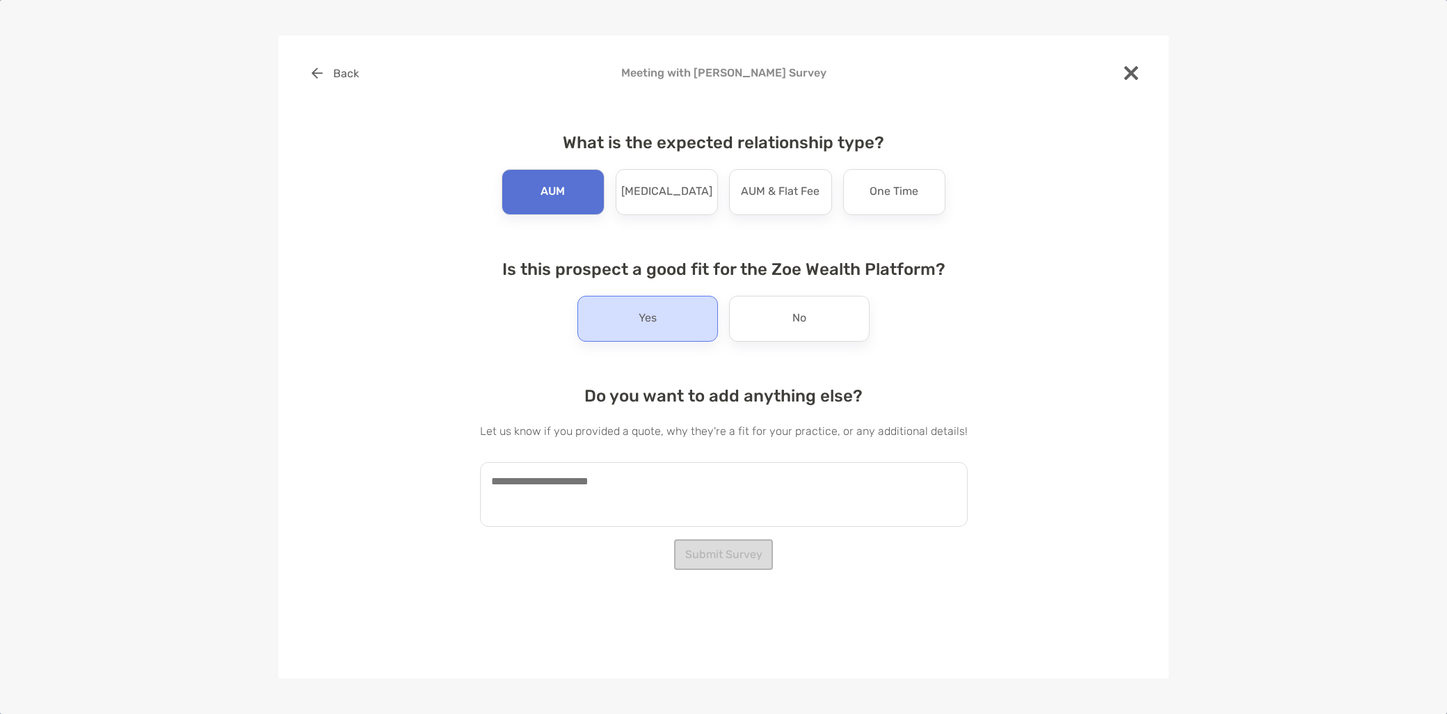
click at [677, 321] on div "Yes" at bounding box center [647, 319] width 140 height 46
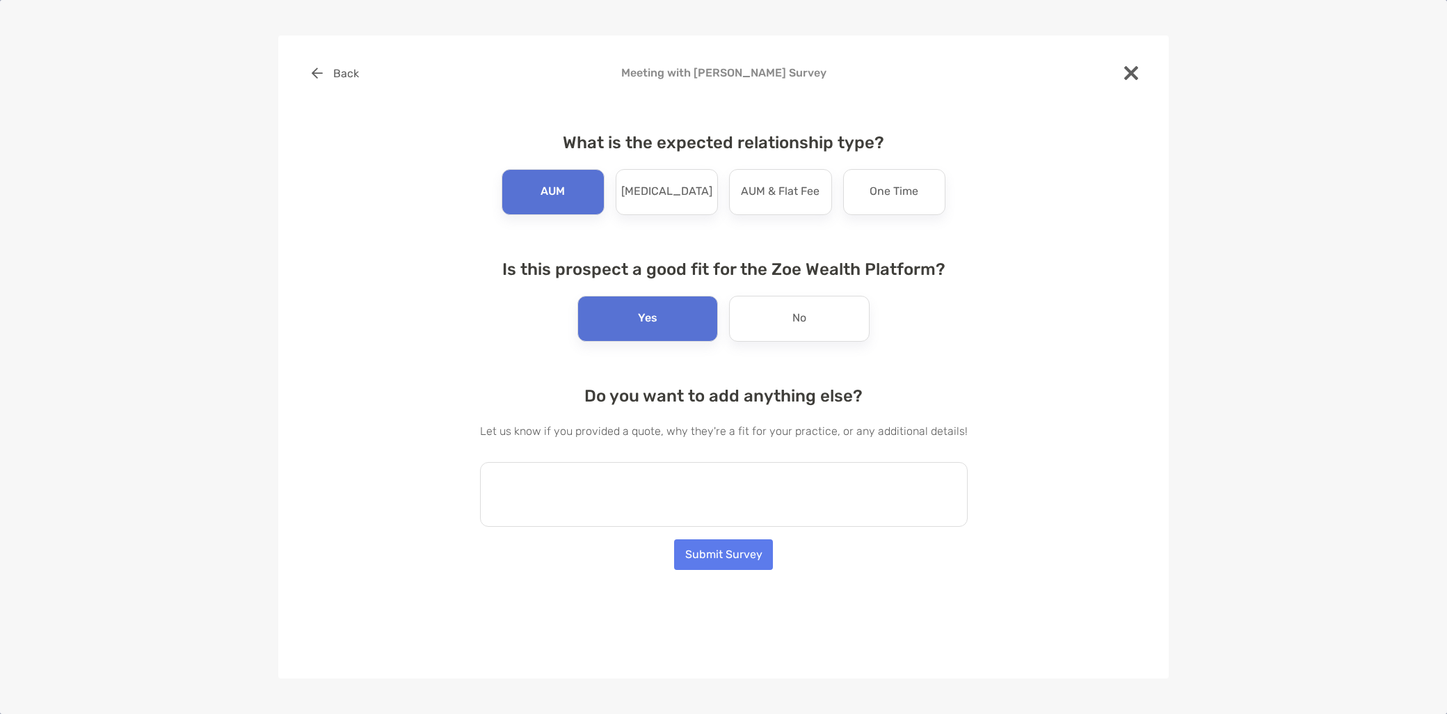
click at [594, 487] on textarea at bounding box center [724, 494] width 488 height 65
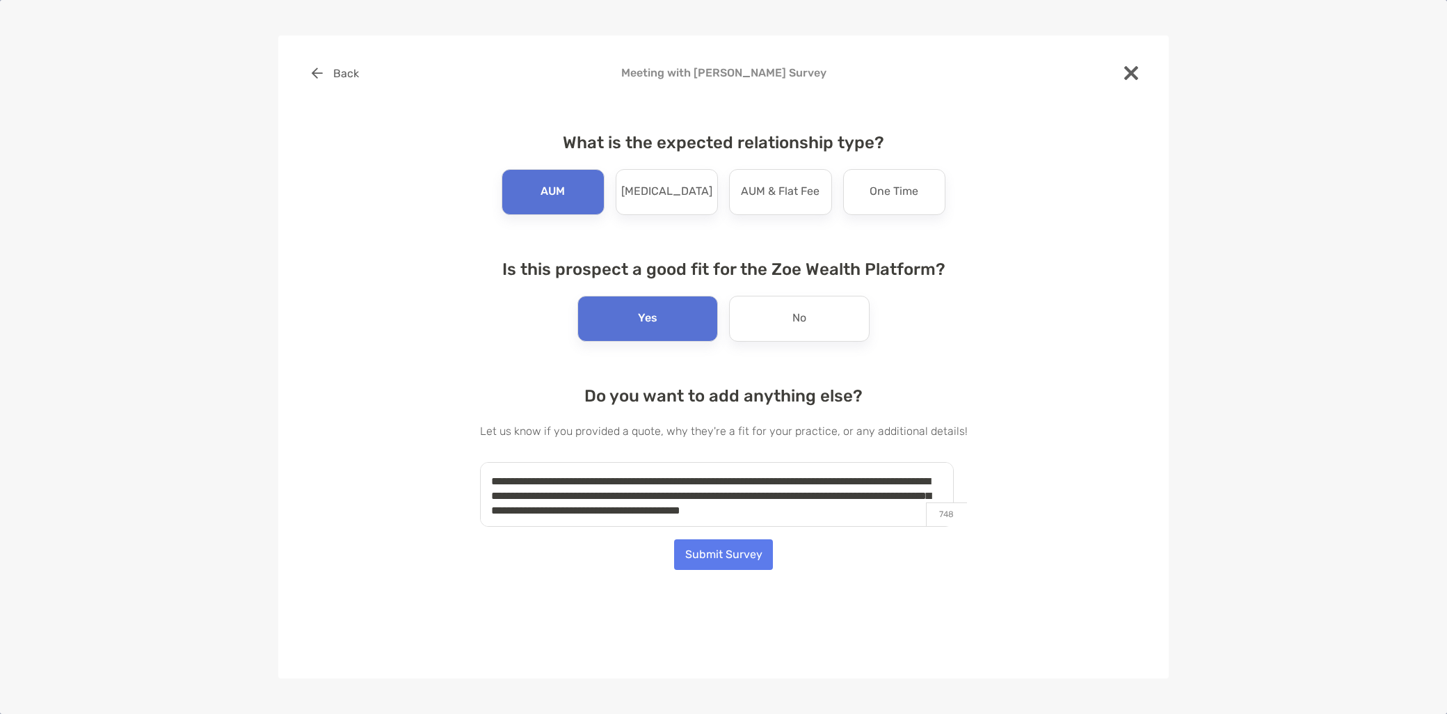
scroll to position [5, 0]
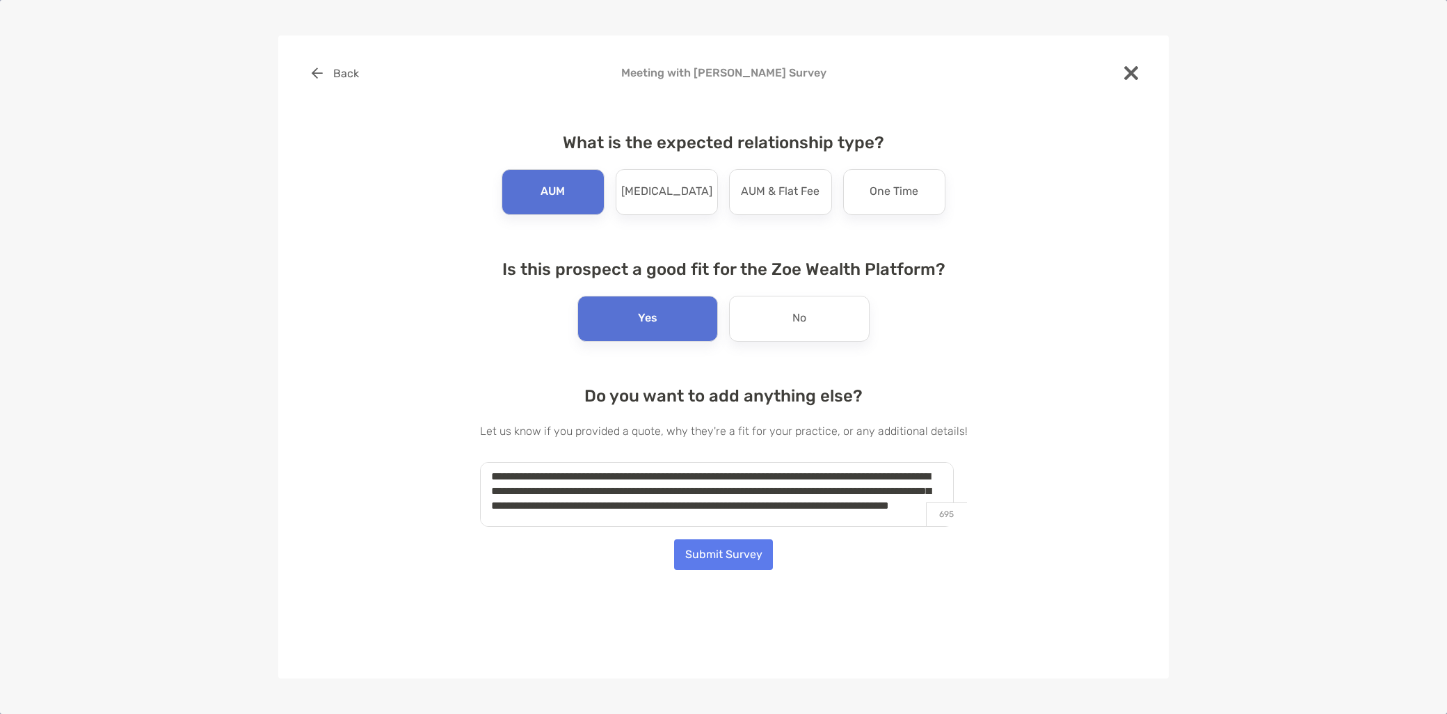
click at [609, 476] on textarea "**********" at bounding box center [717, 494] width 474 height 65
click at [586, 490] on textarea "**********" at bounding box center [717, 494] width 474 height 65
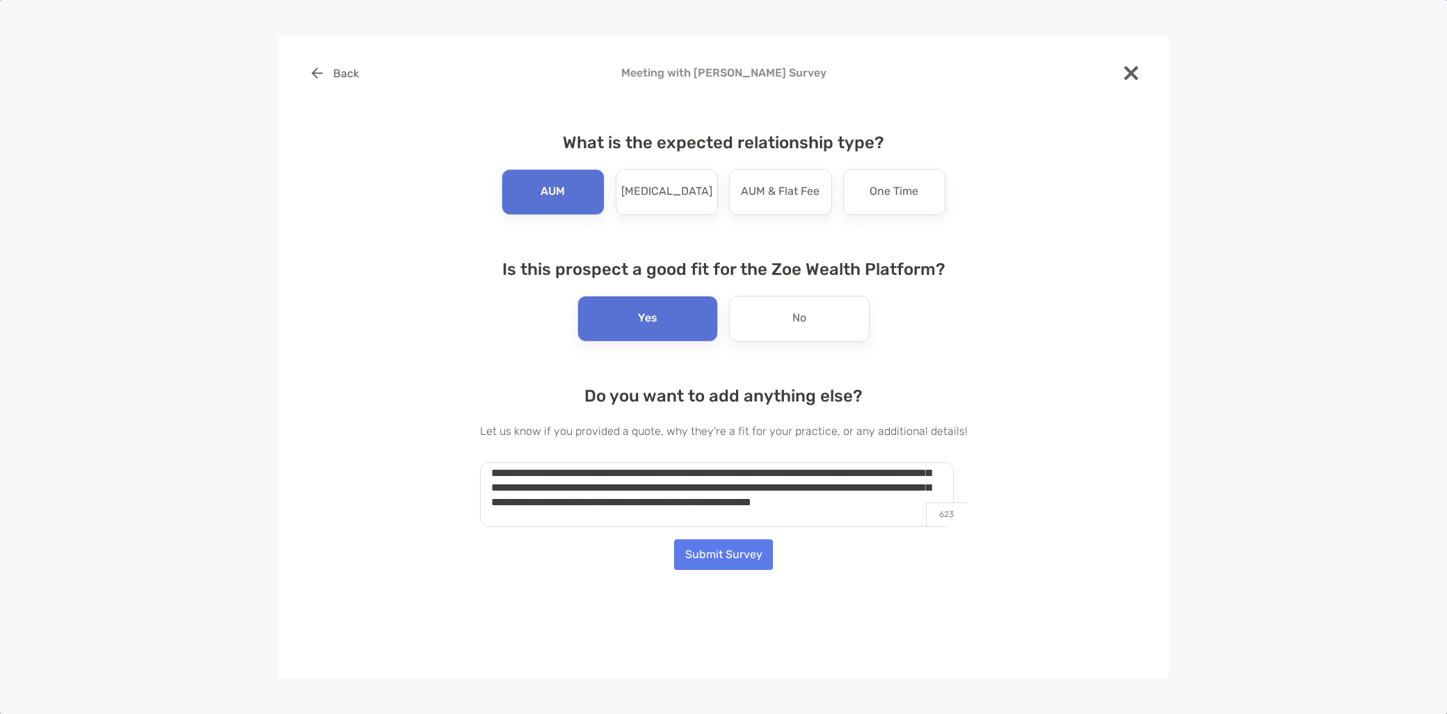
type textarea "**********"
click at [726, 556] on button "Submit Survey" at bounding box center [723, 554] width 99 height 31
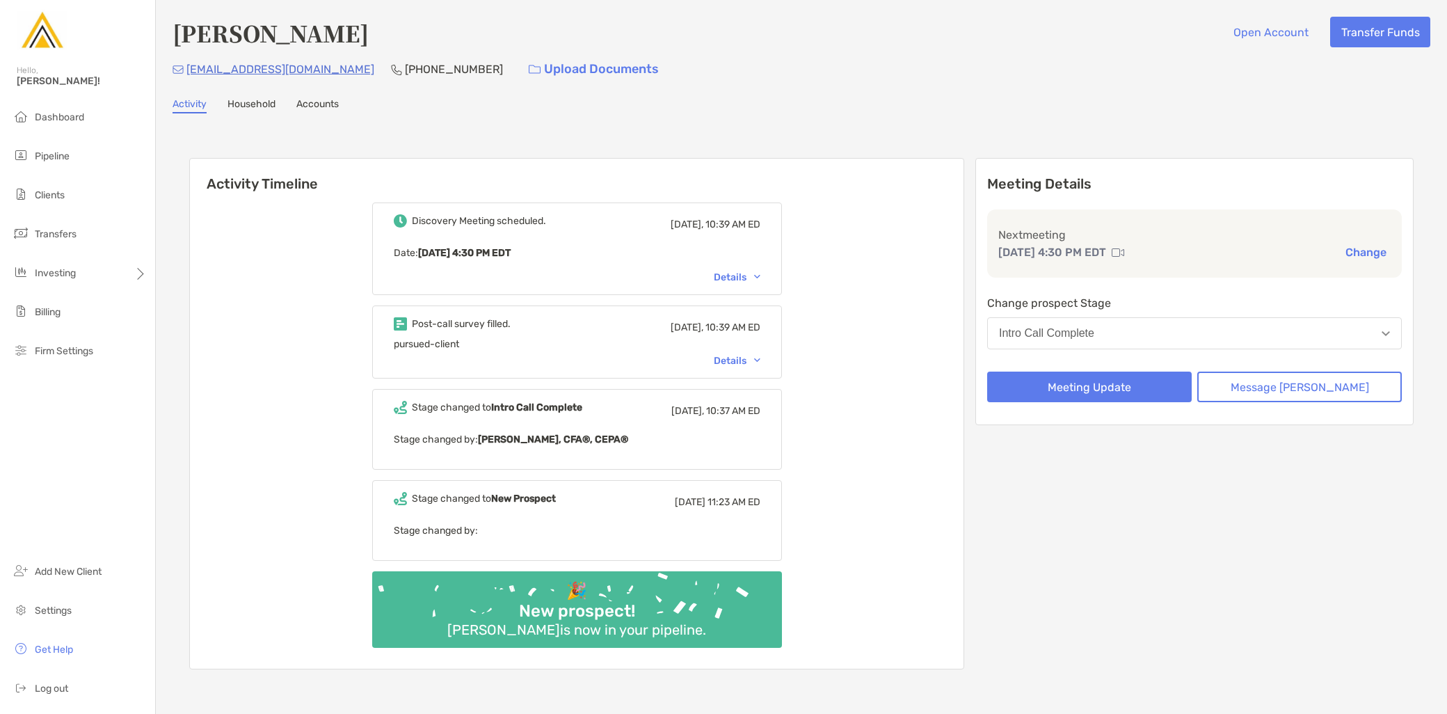
click at [1351, 257] on button "Change" at bounding box center [1365, 252] width 49 height 15
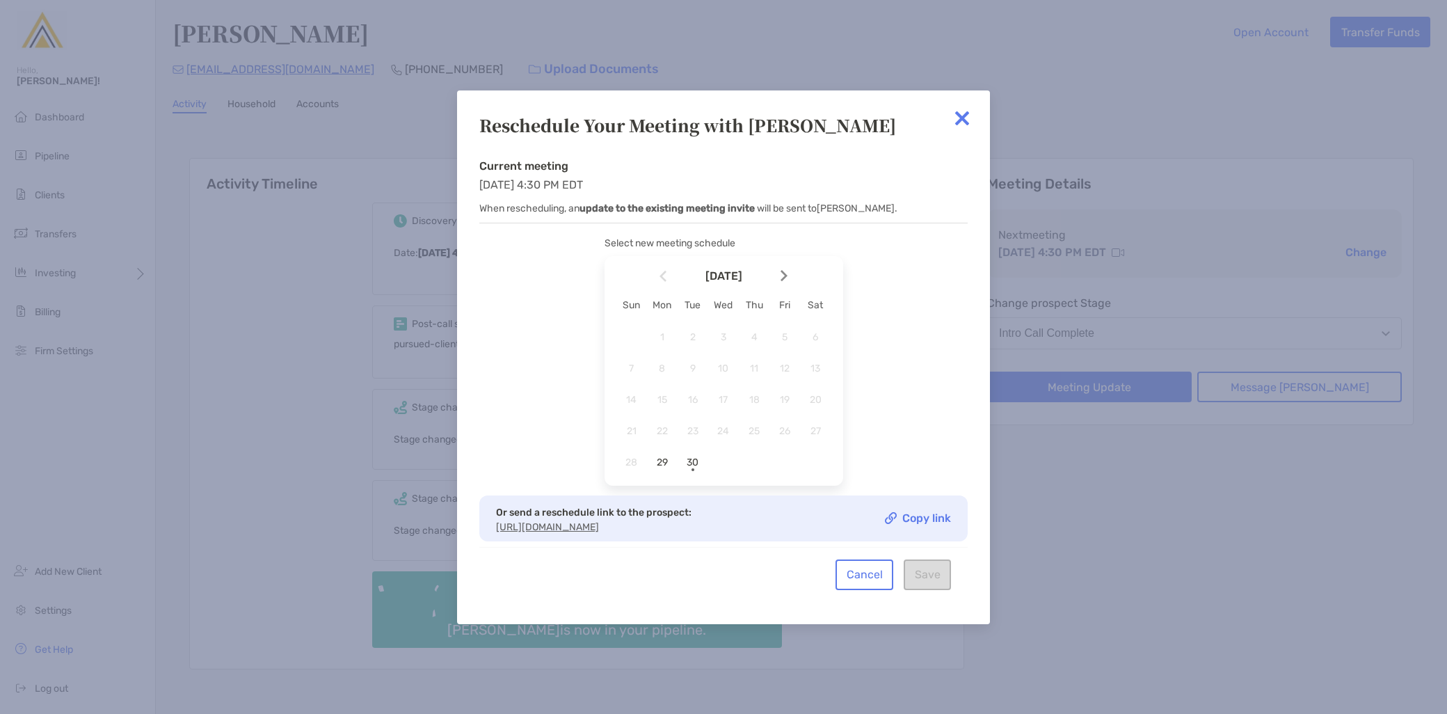
click at [782, 274] on img at bounding box center [783, 276] width 7 height 12
click at [656, 364] on span "6" at bounding box center [662, 368] width 24 height 12
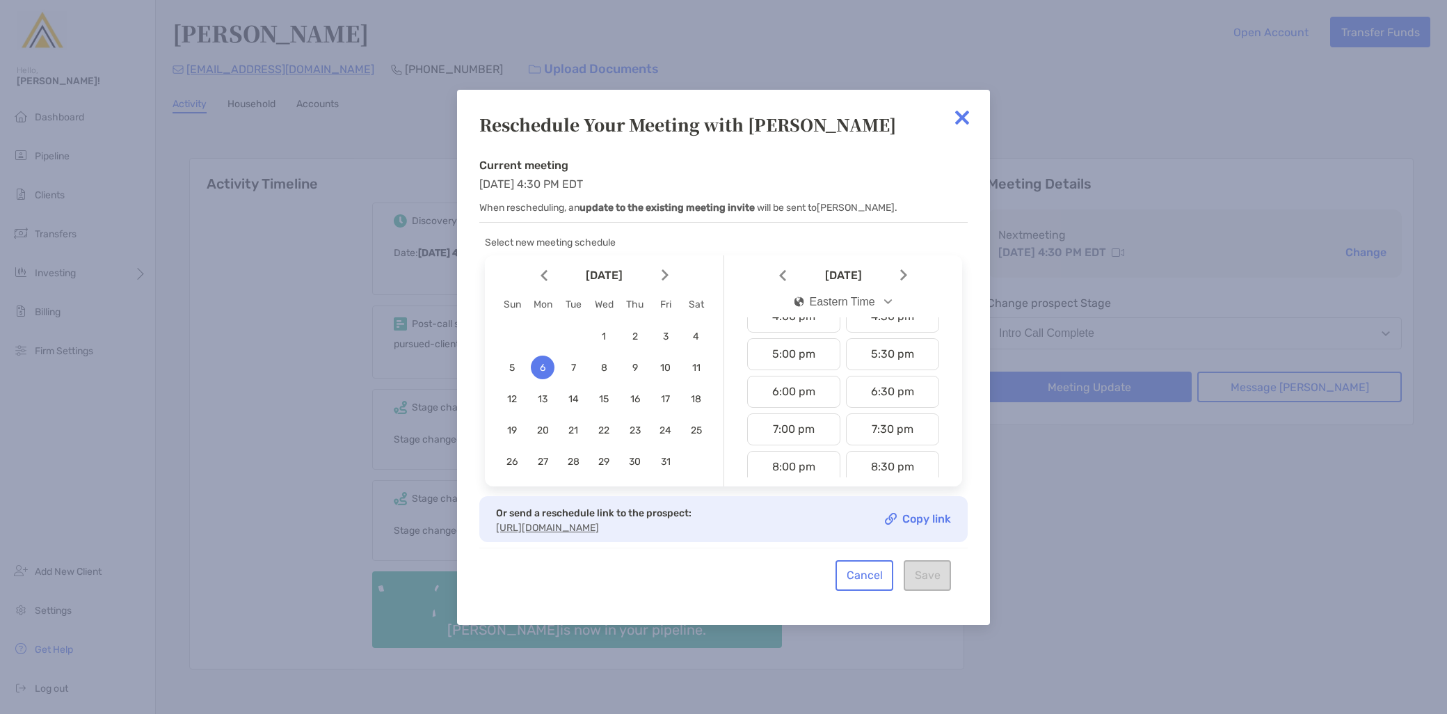
scroll to position [540, 0]
click at [797, 391] on div "4:00 pm" at bounding box center [793, 394] width 93 height 32
click at [939, 586] on button "Save" at bounding box center [926, 575] width 47 height 31
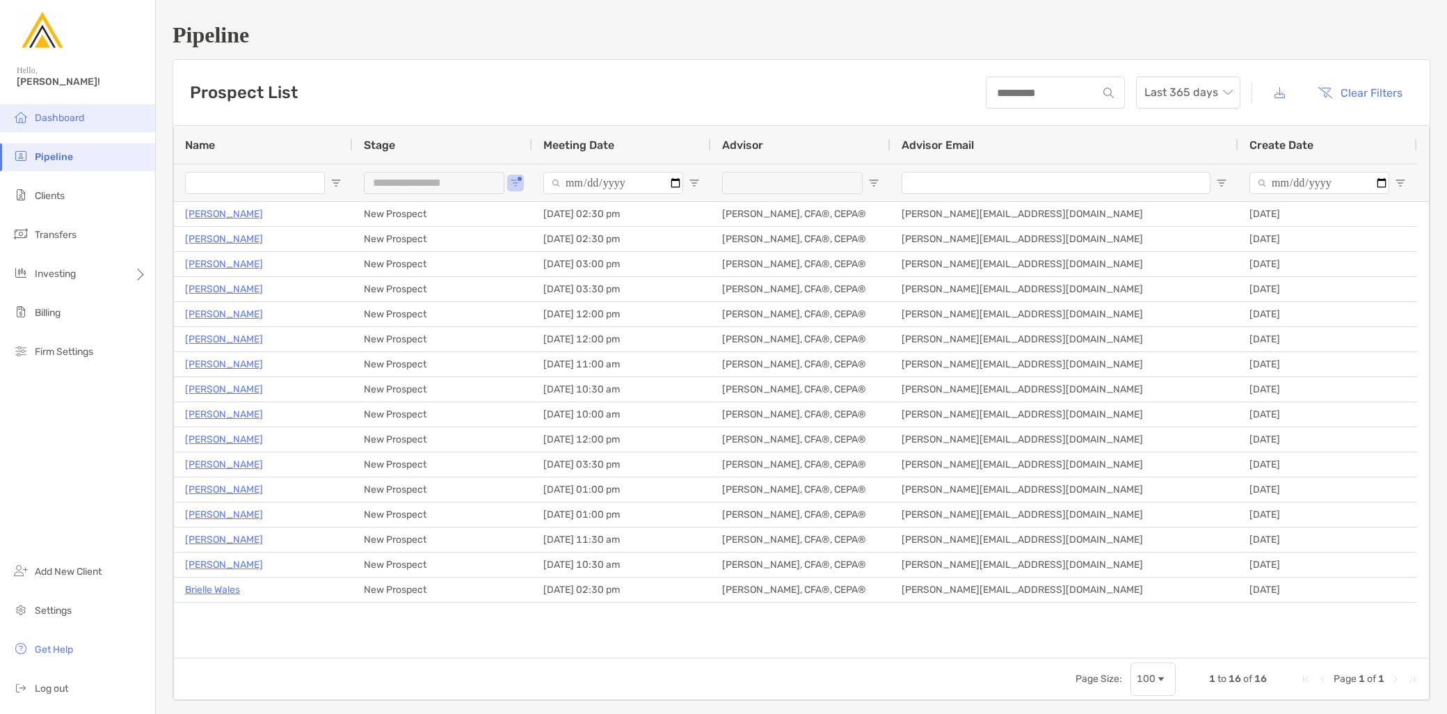
click at [72, 116] on span "Dashboard" at bounding box center [59, 118] width 49 height 12
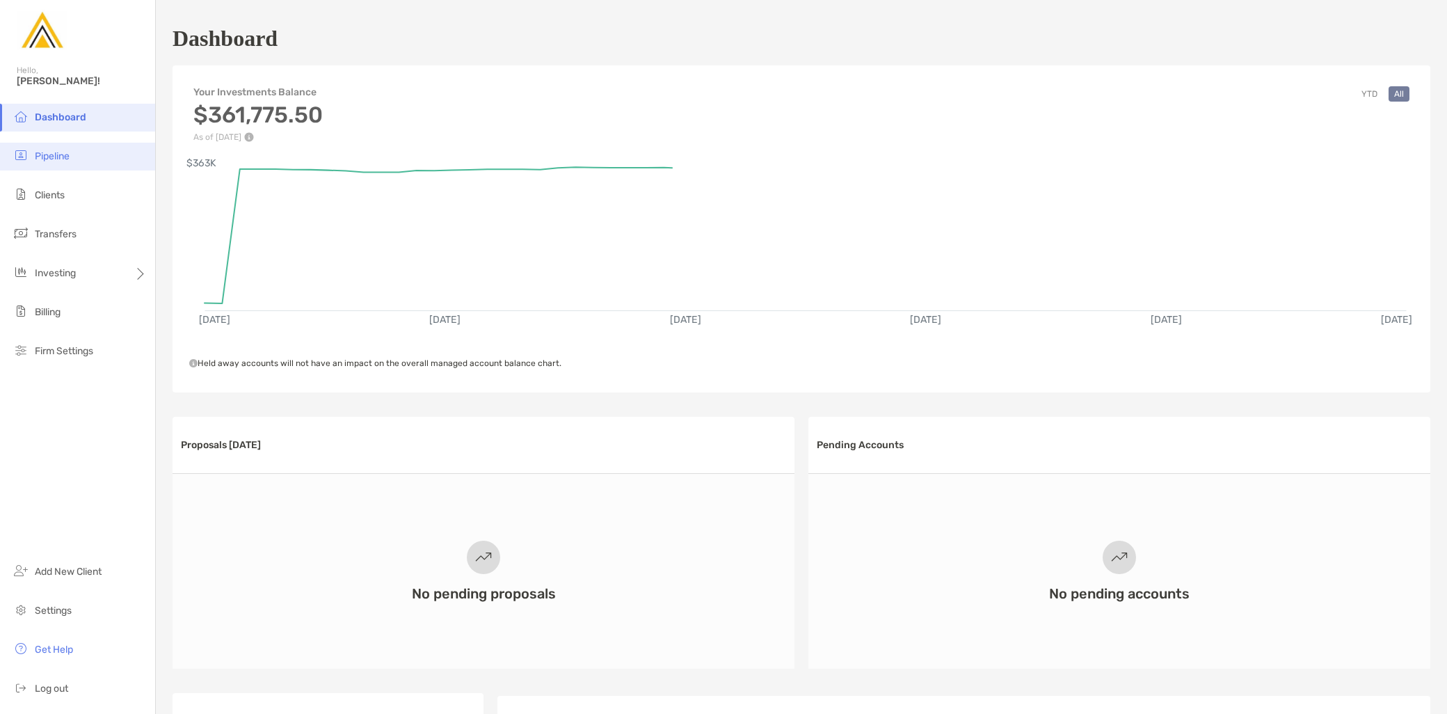
click at [91, 150] on li "Pipeline" at bounding box center [77, 157] width 155 height 28
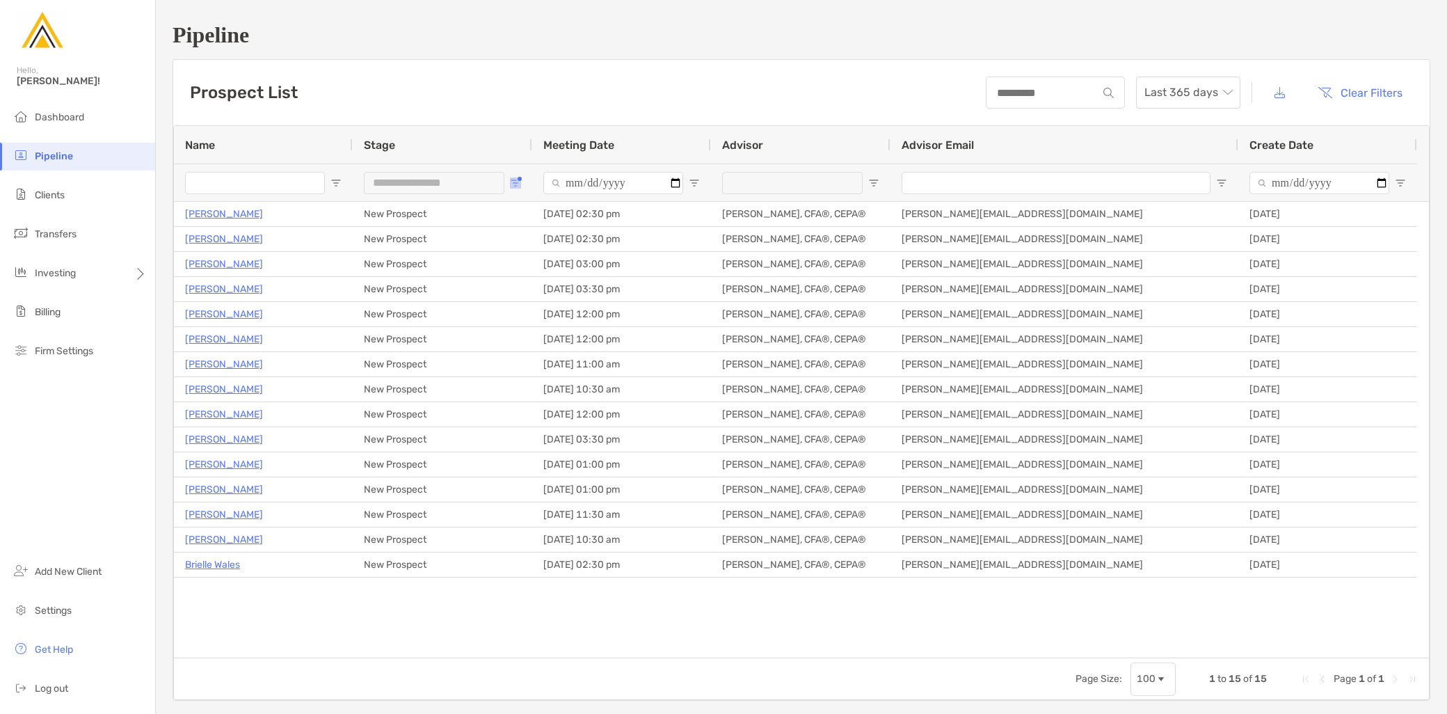
click at [520, 178] on button "Open Filter Menu" at bounding box center [515, 182] width 11 height 11
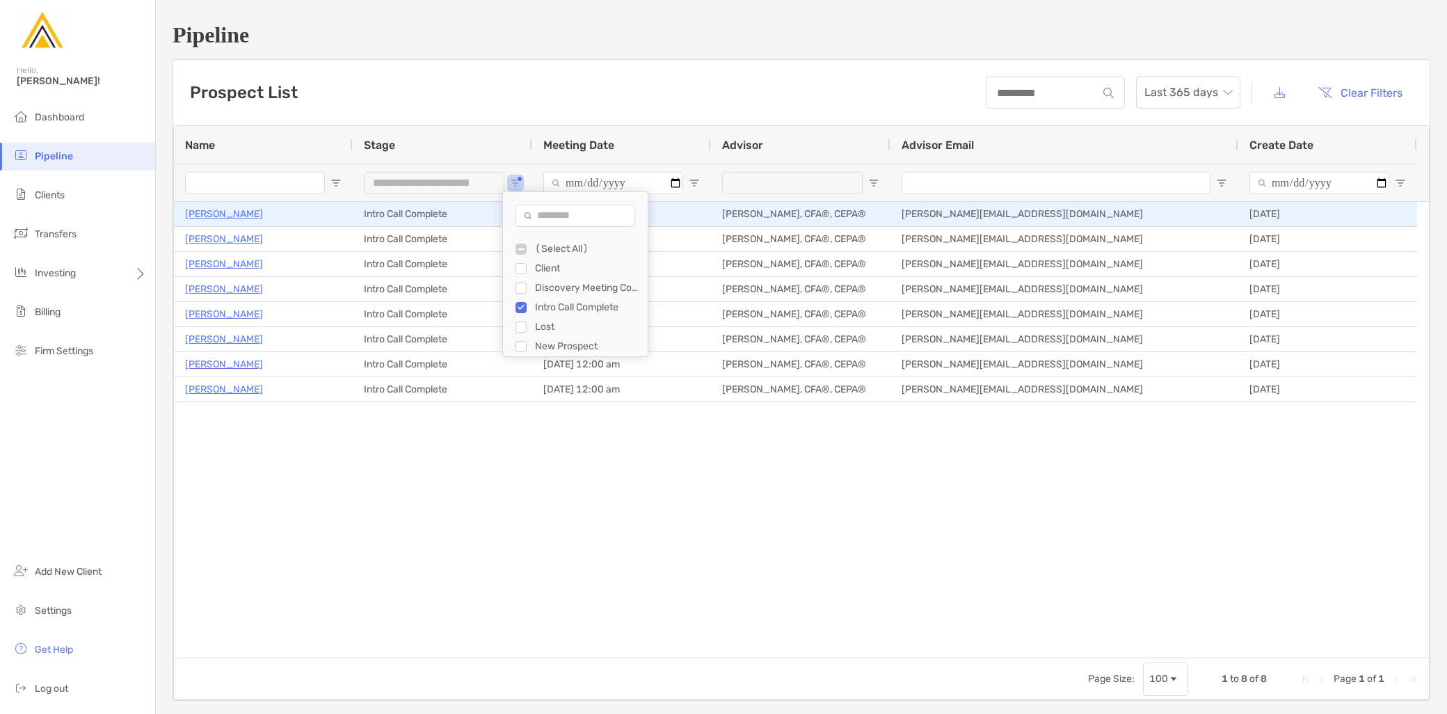
click at [218, 209] on p "Kevin Winnie" at bounding box center [224, 213] width 78 height 17
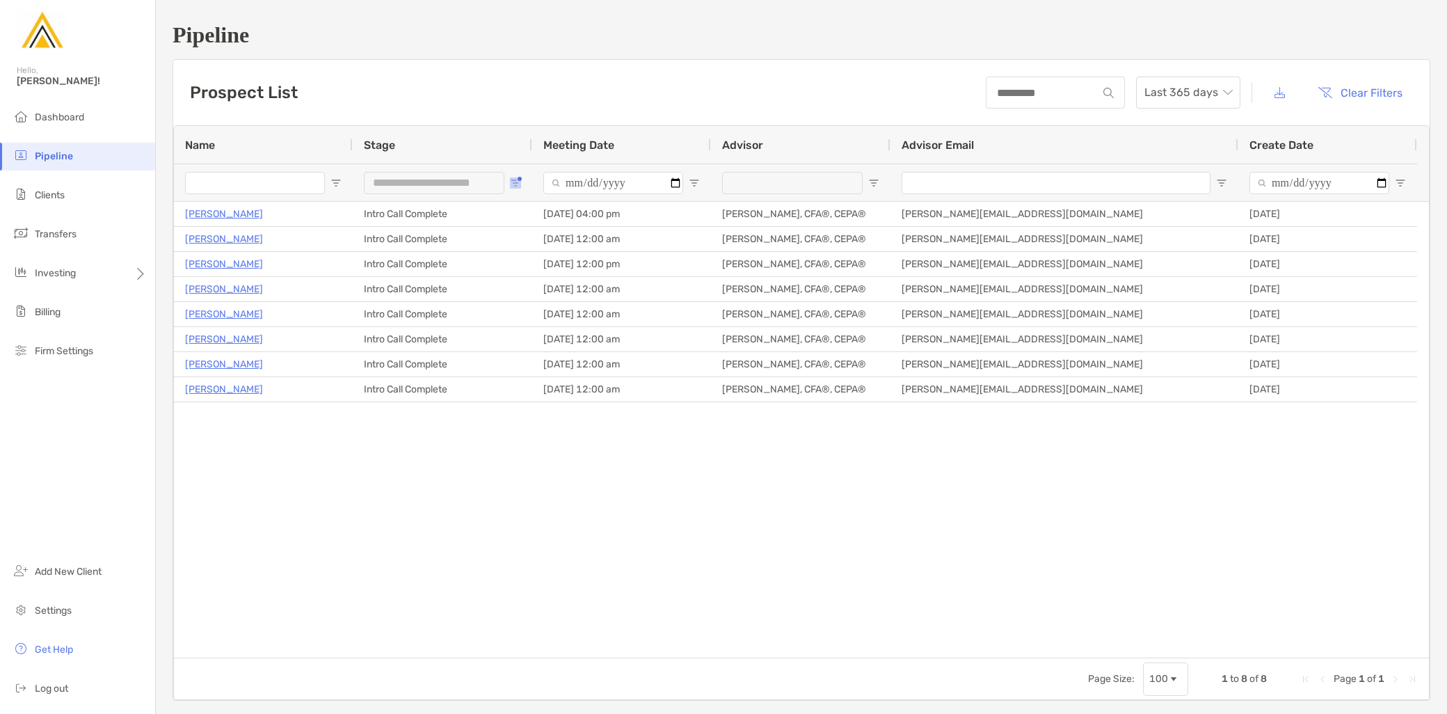
click at [515, 182] on span "Open Filter Menu" at bounding box center [515, 182] width 11 height 11
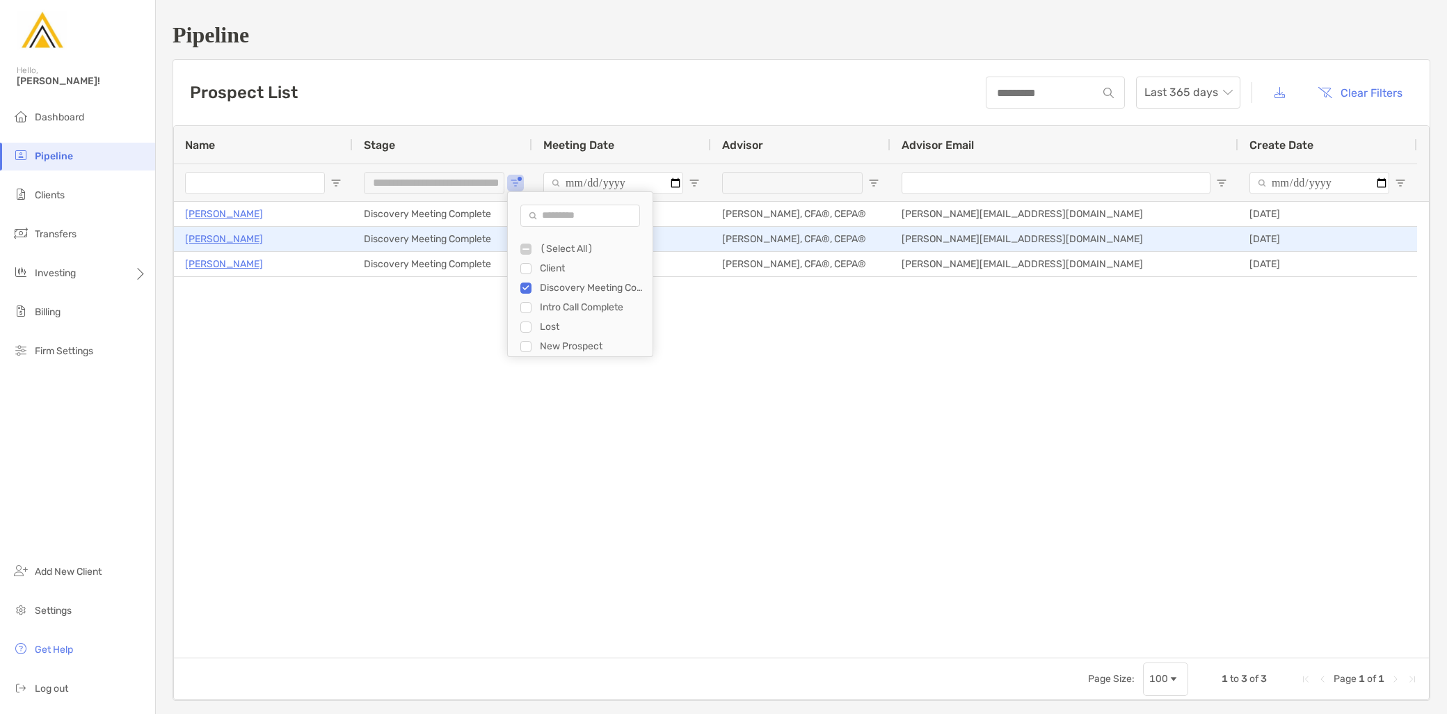
click at [209, 239] on p "David Sivin" at bounding box center [224, 238] width 78 height 17
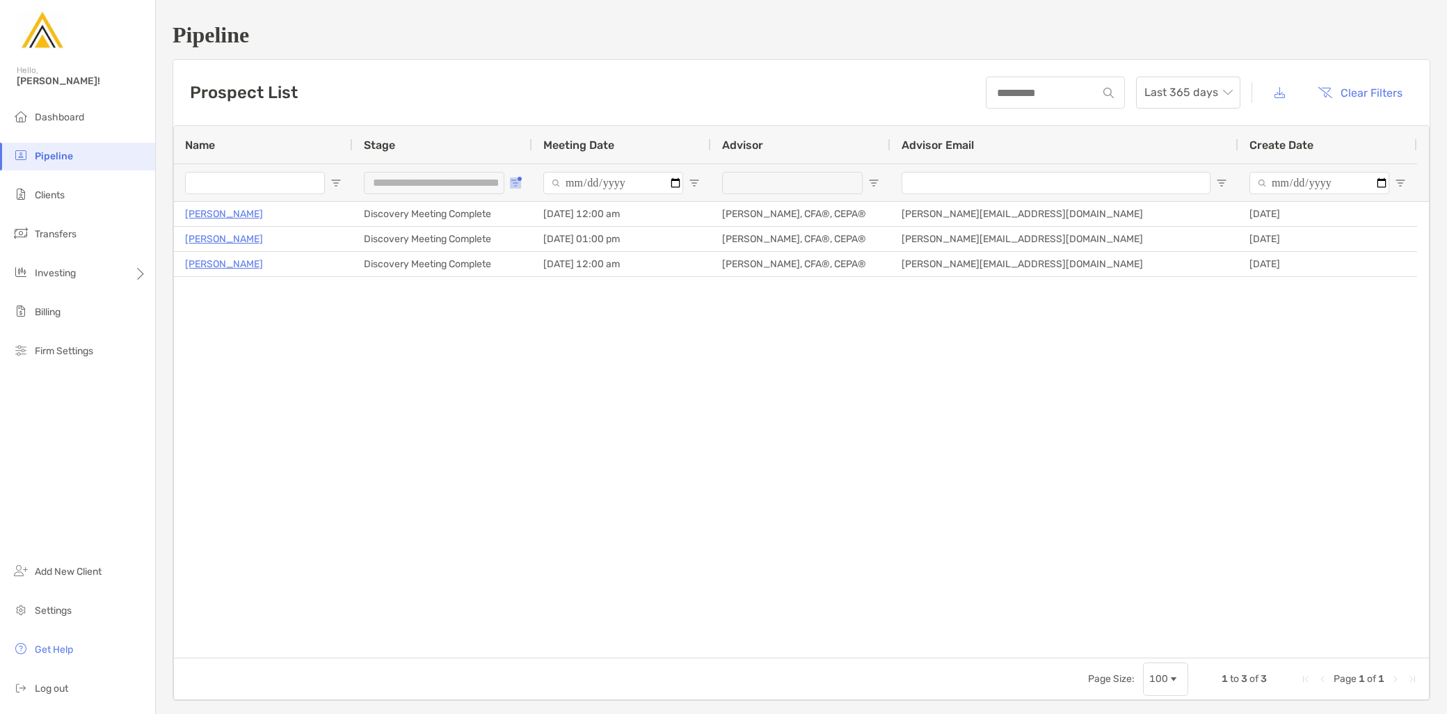
click at [517, 182] on span "Open Filter Menu" at bounding box center [515, 182] width 11 height 11
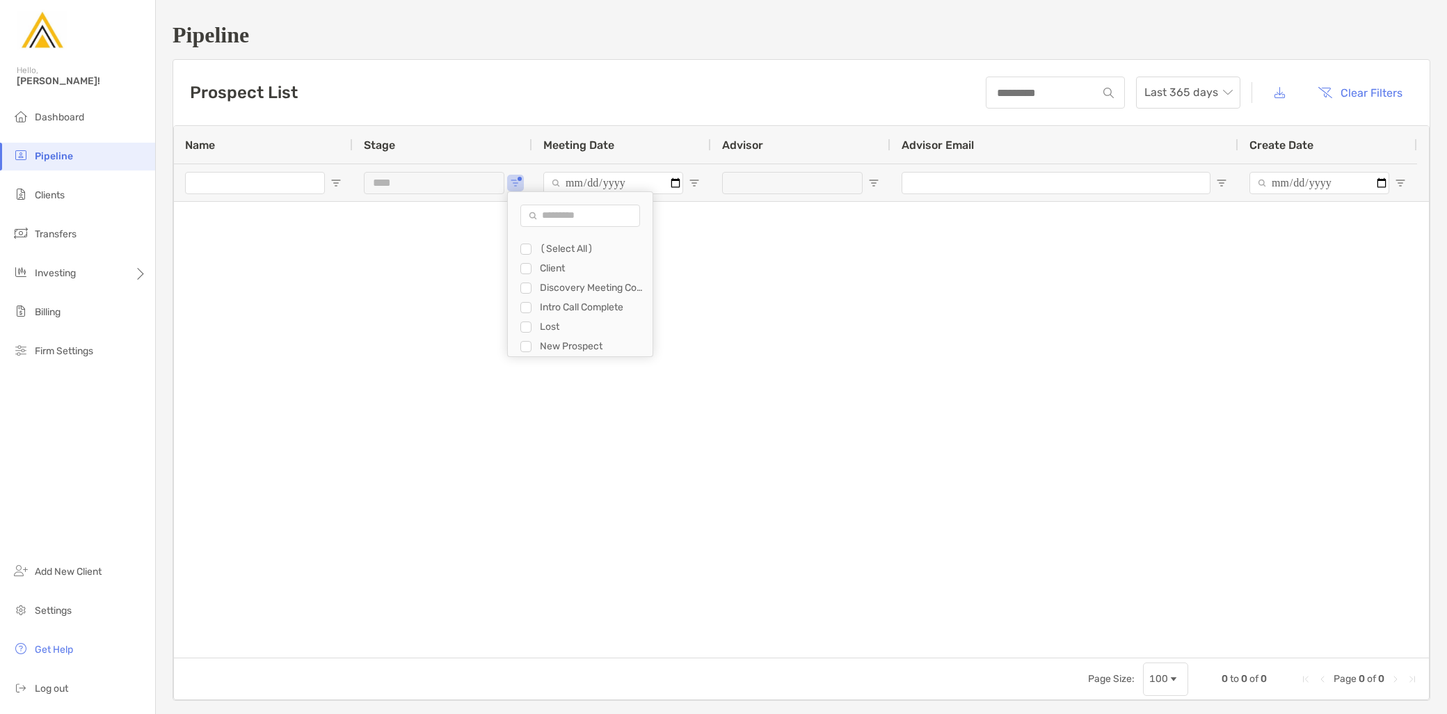
type input "**********"
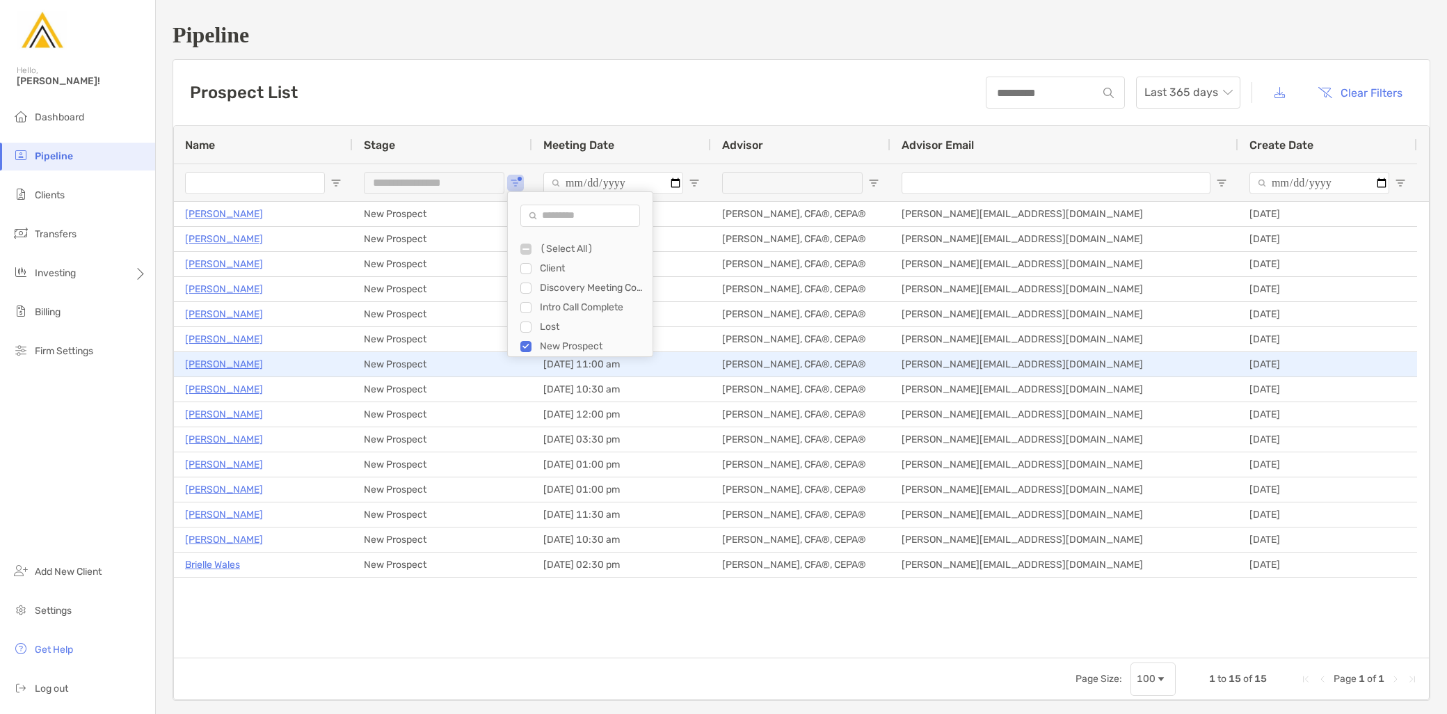
click at [227, 362] on p "Marc Wallack" at bounding box center [224, 363] width 78 height 17
click at [209, 364] on p "Marc Wallack" at bounding box center [224, 363] width 78 height 17
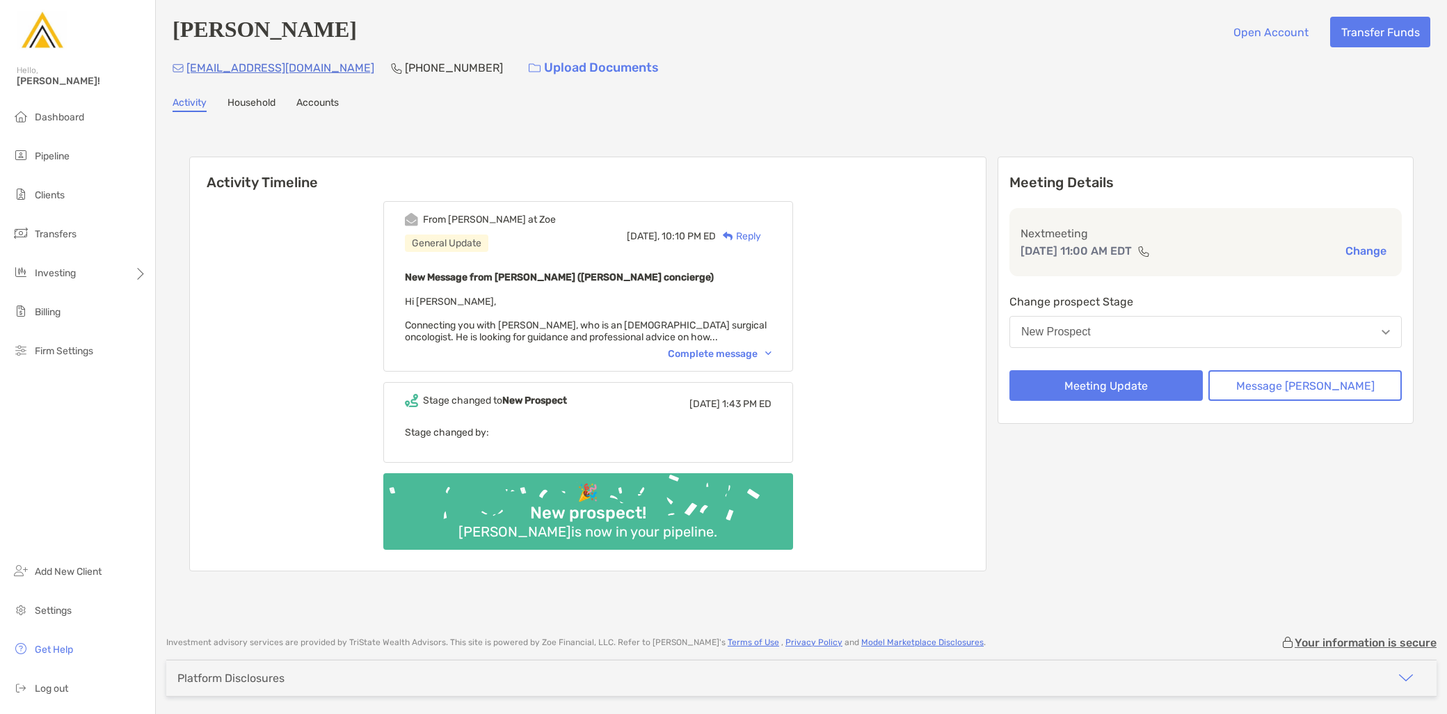
click at [769, 355] on div "Complete message" at bounding box center [720, 354] width 104 height 12
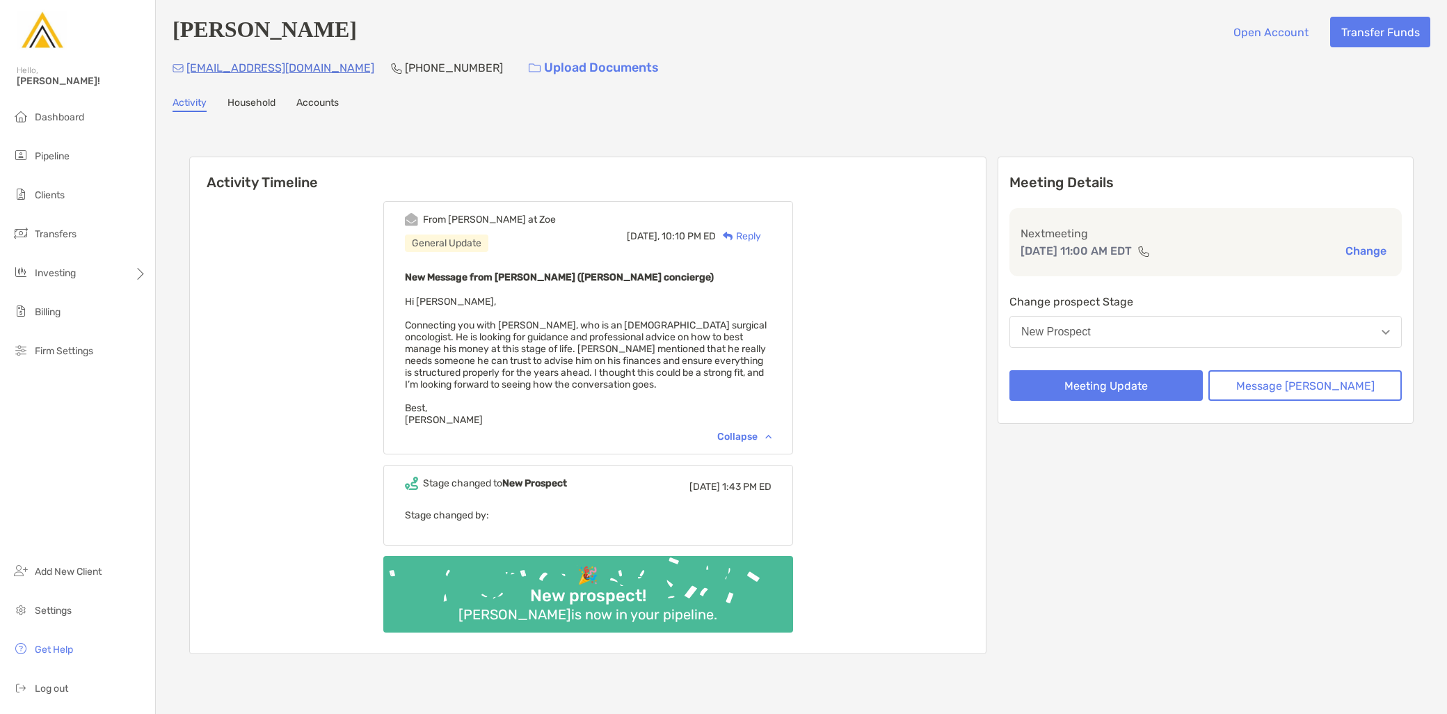
click at [1146, 336] on button "New Prospect" at bounding box center [1205, 332] width 392 height 32
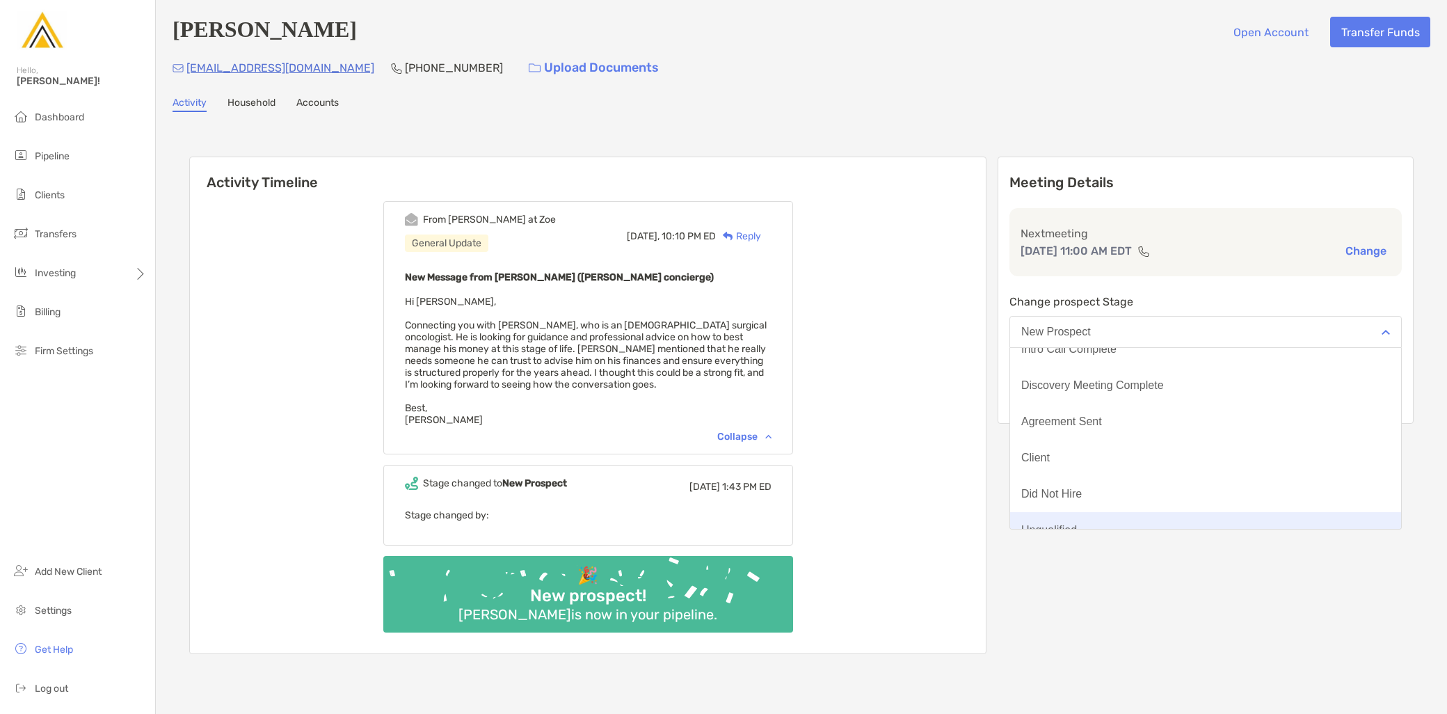
scroll to position [108, 0]
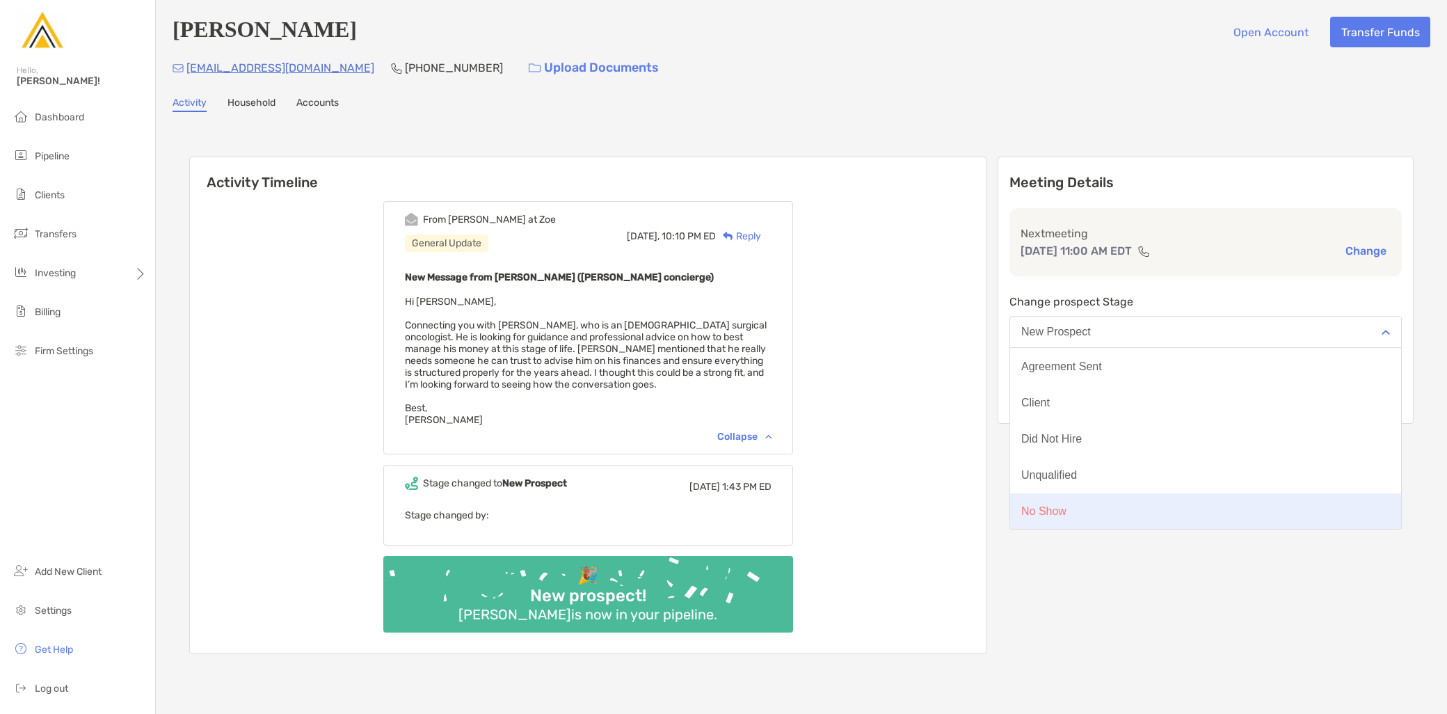
click at [1129, 513] on button "No Show" at bounding box center [1205, 511] width 391 height 36
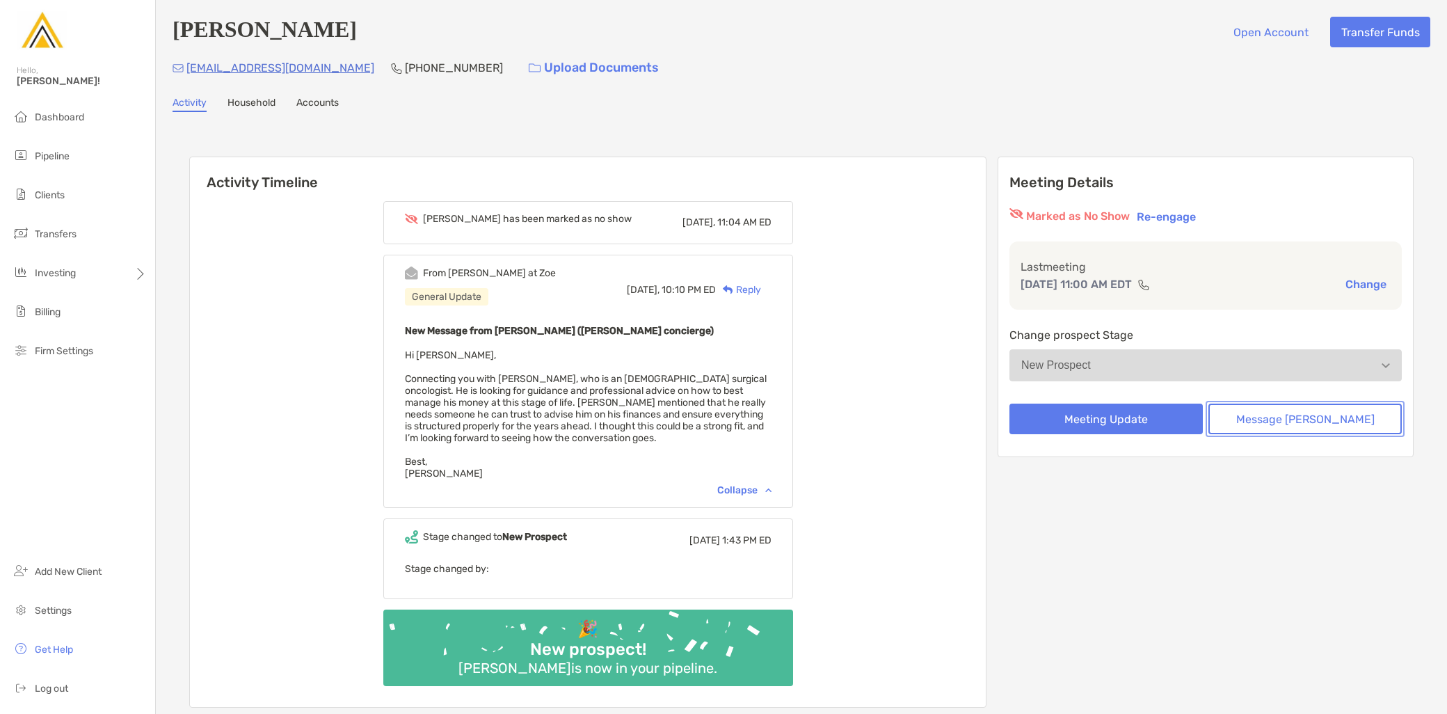
click at [1307, 428] on button "Message [PERSON_NAME]" at bounding box center [1304, 418] width 193 height 31
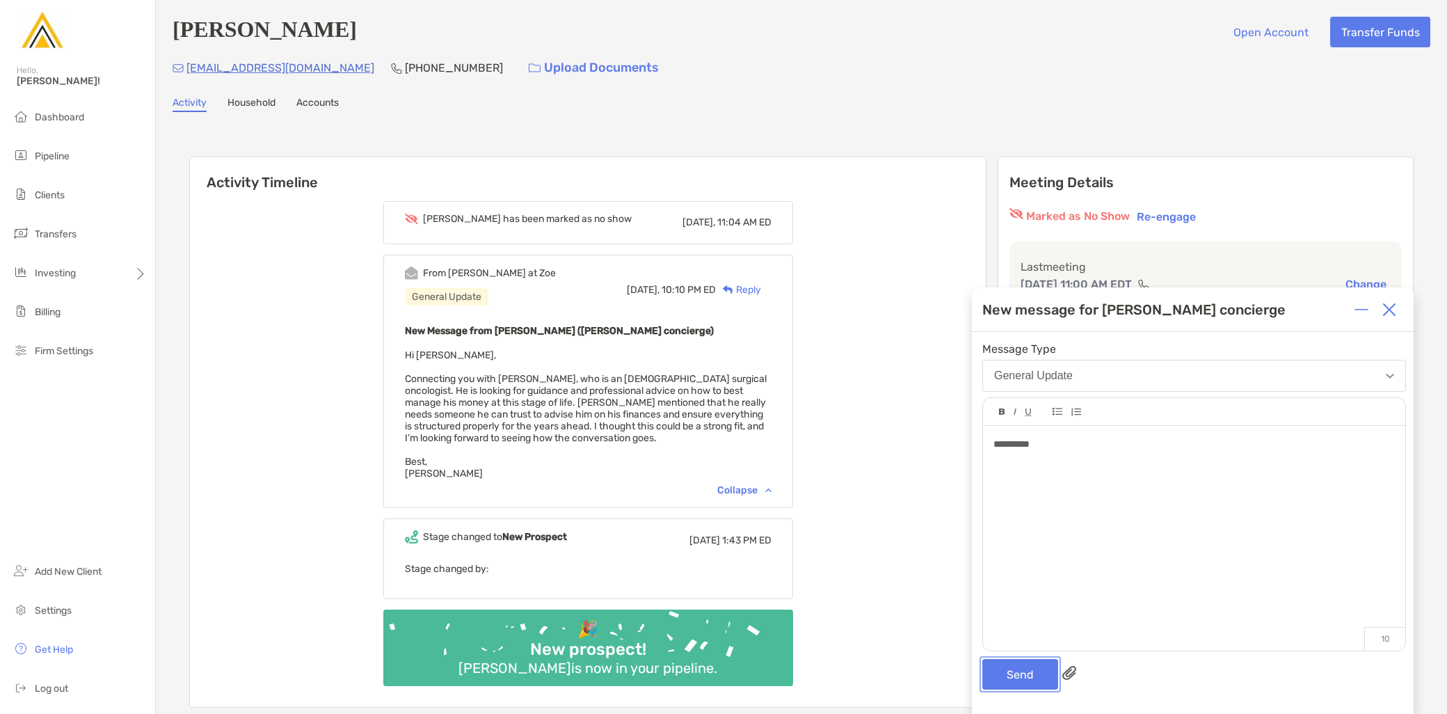
click at [1026, 678] on button "Send" at bounding box center [1020, 674] width 76 height 31
